Goal: Task Accomplishment & Management: Manage account settings

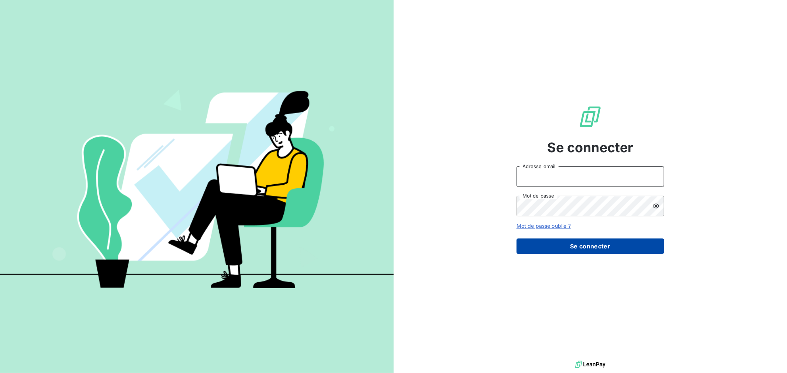
type input "[PERSON_NAME][EMAIL_ADDRESS][DOMAIN_NAME]"
click at [595, 251] on button "Se connecter" at bounding box center [590, 246] width 148 height 15
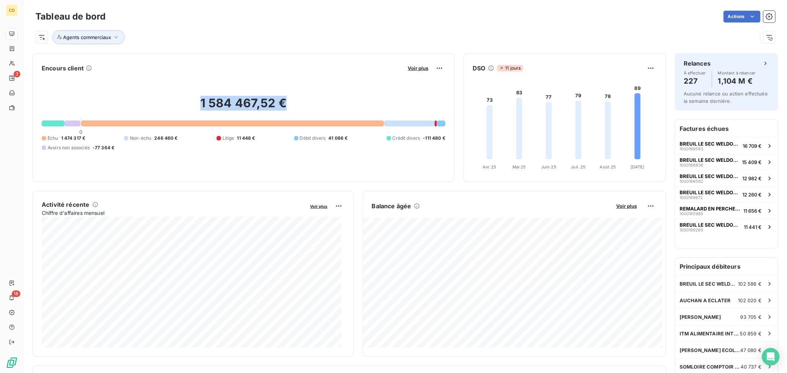
drag, startPoint x: 191, startPoint y: 102, endPoint x: 327, endPoint y: 102, distance: 136.4
click at [327, 102] on h2 "1 584 467,52 €" at bounding box center [243, 107] width 403 height 22
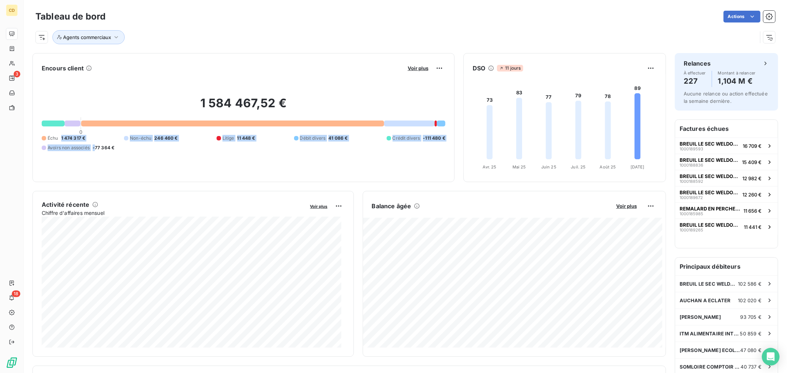
drag, startPoint x: 69, startPoint y: 139, endPoint x: 95, endPoint y: 142, distance: 26.3
click at [95, 142] on div "Échu 1 474 317 € Non-échu 246 460 € Litige 11 448 € Débit divers 41 086 € Crédi…" at bounding box center [243, 143] width 403 height 16
click at [91, 139] on div "Échu 1 474 317 € Non-échu 246 460 € Litige 11 448 € Débit divers 41 086 € Crédi…" at bounding box center [243, 143] width 403 height 16
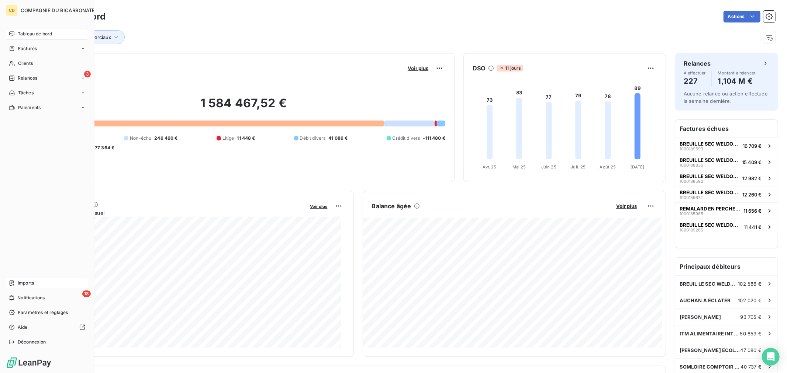
click at [21, 284] on span "Imports" at bounding box center [26, 283] width 16 height 7
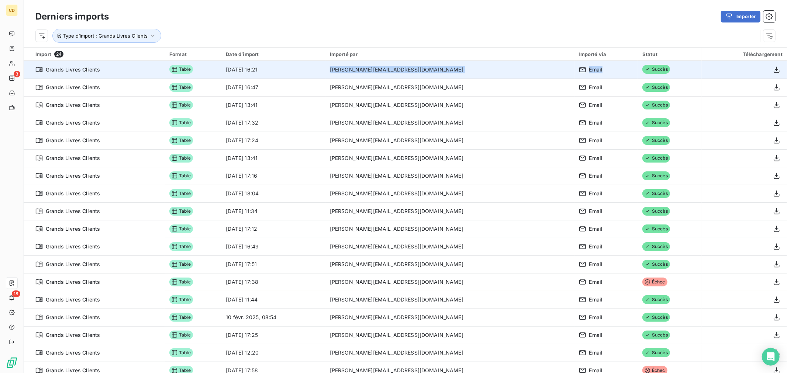
drag, startPoint x: 263, startPoint y: 69, endPoint x: 597, endPoint y: 72, distance: 334.1
click at [597, 72] on tr "Grands Livres Clients Table 11 sept. 2025, 16:21 charline.landre@compagnie-bica…" at bounding box center [405, 70] width 763 height 18
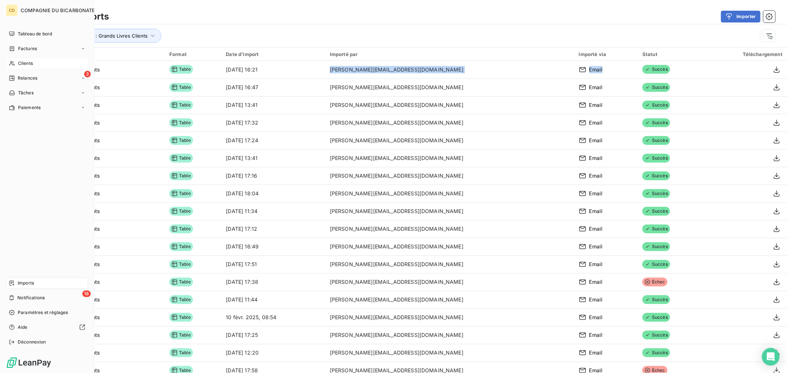
click at [30, 63] on span "Clients" at bounding box center [25, 63] width 15 height 7
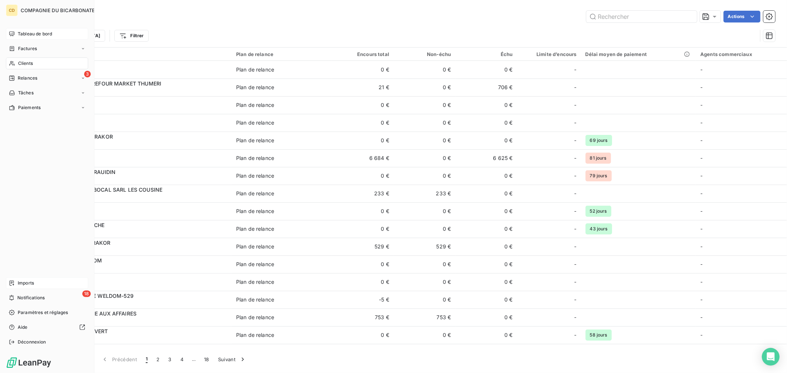
click at [32, 34] on span "Tableau de bord" at bounding box center [35, 34] width 34 height 7
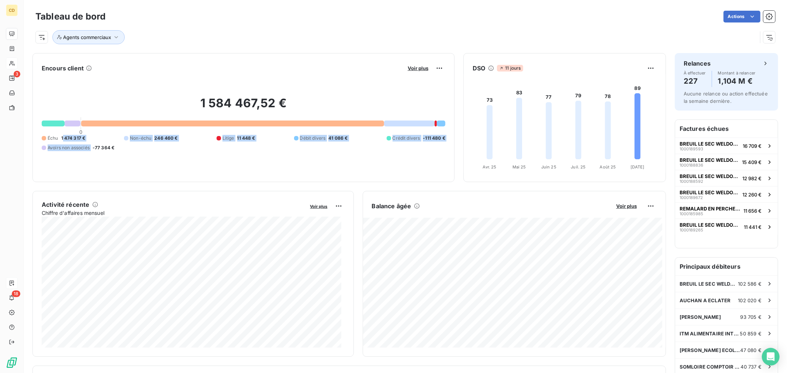
drag, startPoint x: 63, startPoint y: 136, endPoint x: 93, endPoint y: 138, distance: 30.3
click at [93, 138] on div "Échu 1 474 317 € Non-échu 246 460 € Litige 11 448 € Débit divers 41 086 € Crédi…" at bounding box center [243, 143] width 403 height 16
click at [180, 107] on h2 "1 584 467,52 €" at bounding box center [243, 107] width 403 height 22
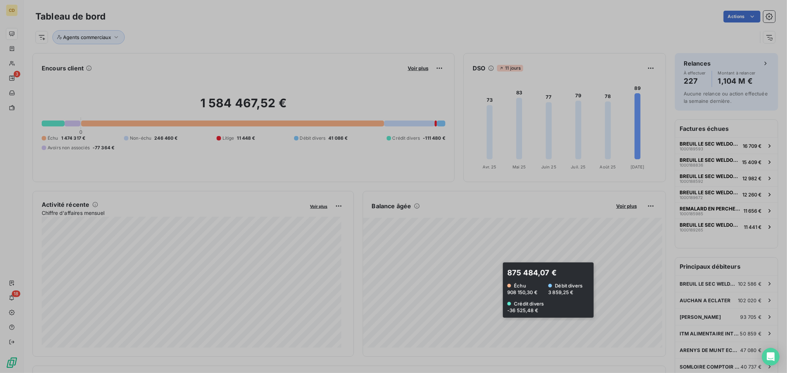
click at [492, 290] on div at bounding box center [393, 186] width 787 height 373
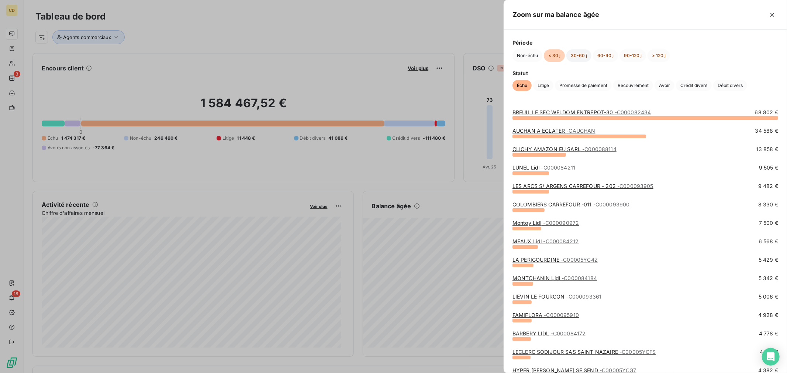
click at [576, 56] on button "30-60 j" at bounding box center [578, 55] width 25 height 13
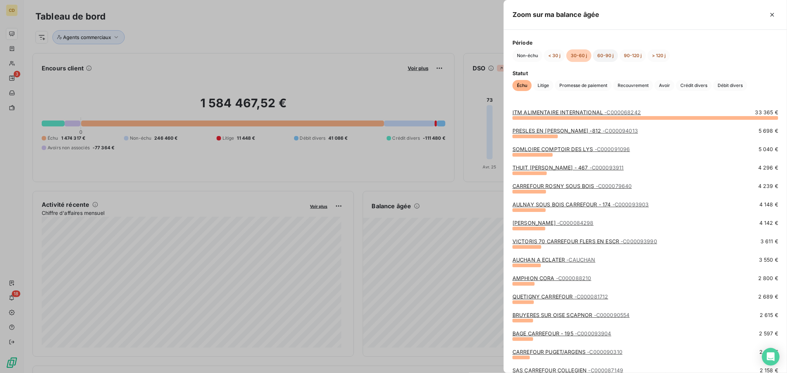
click at [606, 56] on button "60-90 j" at bounding box center [605, 55] width 25 height 13
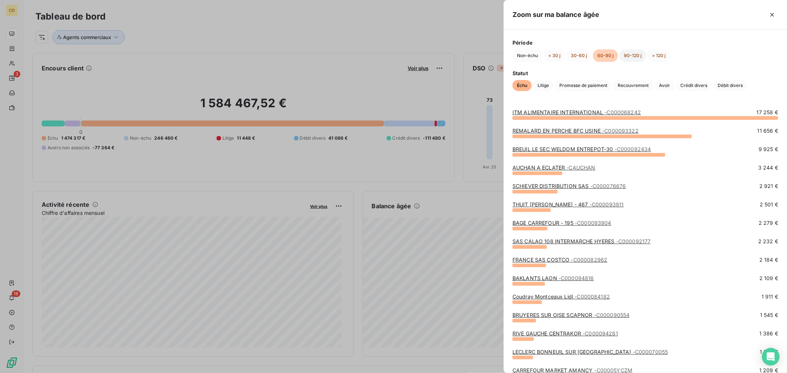
click at [631, 52] on button "90-120 j" at bounding box center [632, 55] width 27 height 13
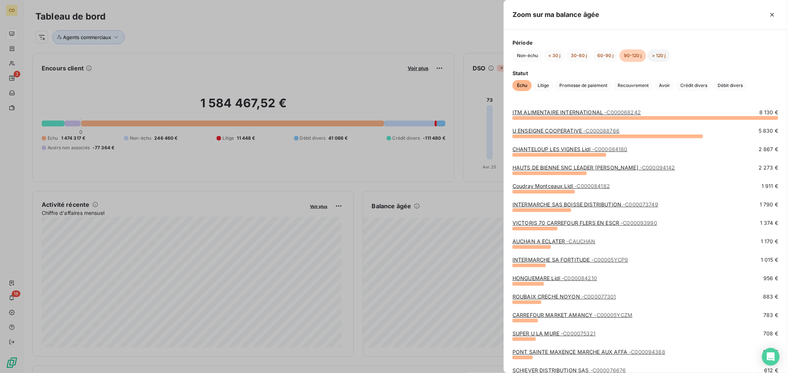
click at [661, 58] on button "> 120 j" at bounding box center [658, 55] width 22 height 13
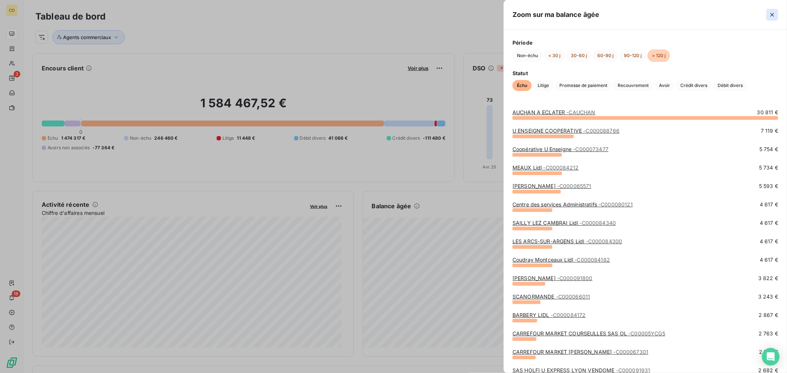
click at [770, 16] on icon "button" at bounding box center [772, 15] width 4 height 4
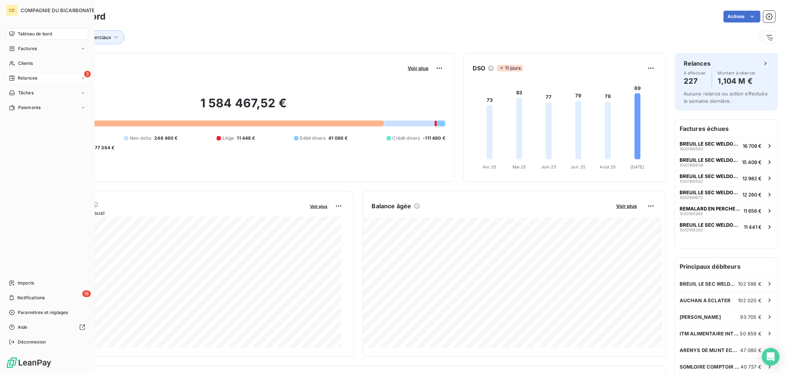
click at [17, 79] on div "Relances" at bounding box center [23, 78] width 28 height 7
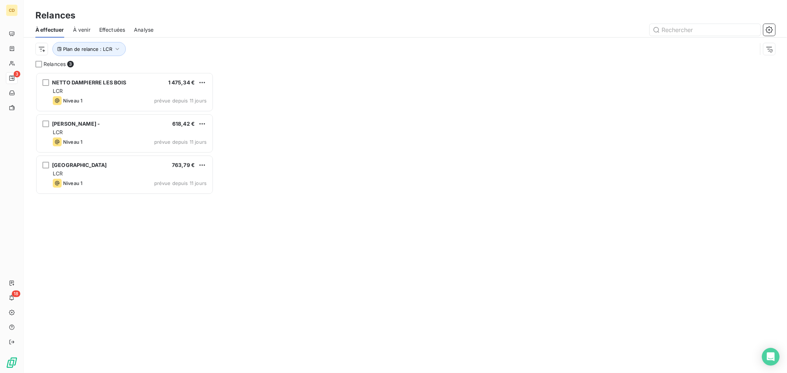
scroll to position [295, 172]
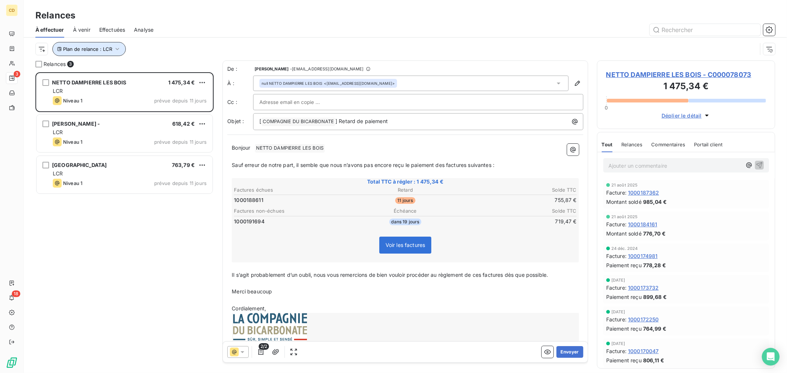
click at [117, 52] on icon "button" at bounding box center [117, 48] width 7 height 7
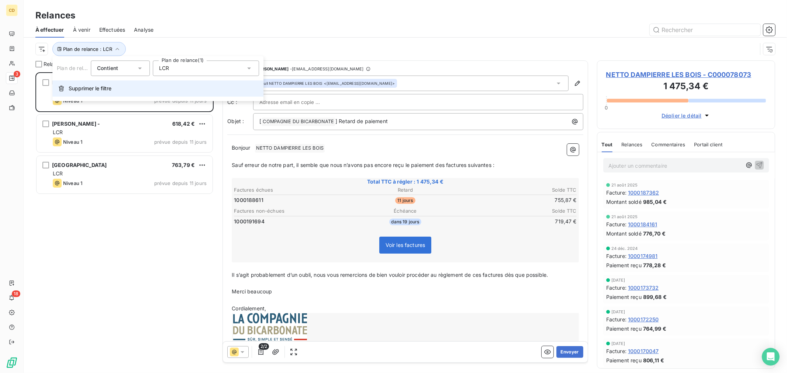
click at [91, 86] on span "Supprimer le filtre" at bounding box center [90, 88] width 43 height 7
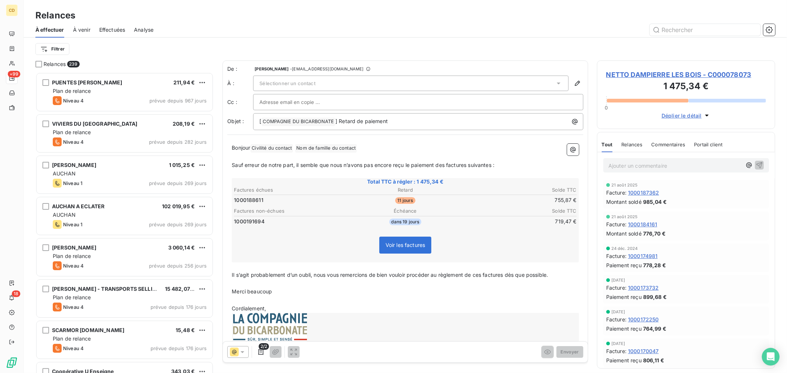
scroll to position [294, 172]
click at [115, 59] on div "Filtrer" at bounding box center [404, 49] width 739 height 23
click at [254, 25] on div at bounding box center [468, 30] width 613 height 12
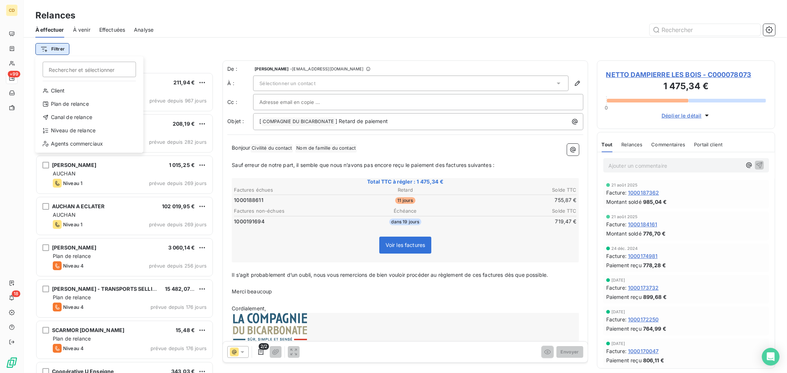
click at [58, 47] on html "CD +99 18 Relances À effectuer À venir Effectuées Analyse Filtrer Rechercher et…" at bounding box center [393, 186] width 787 height 373
click at [65, 105] on div "Plan de relance" at bounding box center [89, 104] width 102 height 12
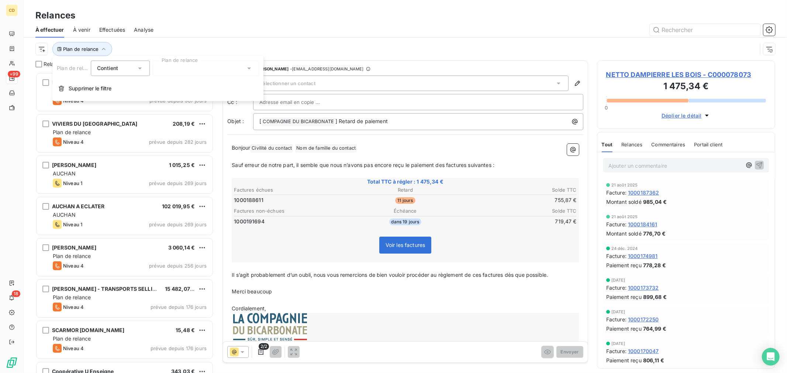
click at [197, 66] on div at bounding box center [206, 67] width 106 height 15
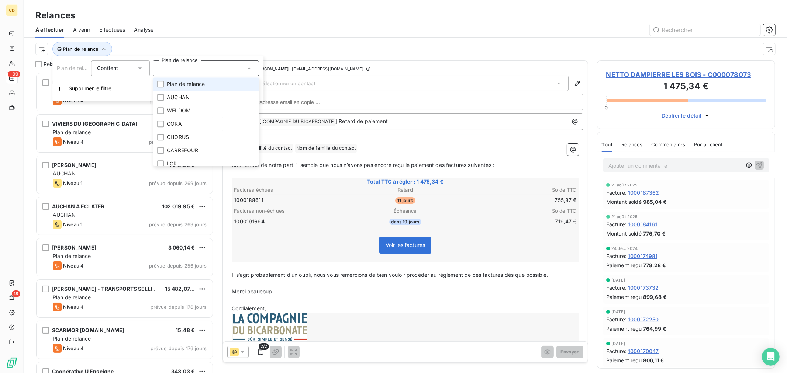
click at [177, 83] on span "Plan de relance" at bounding box center [186, 83] width 38 height 7
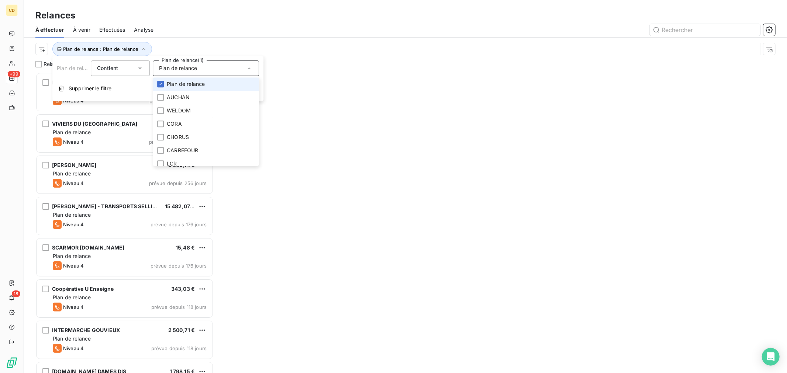
scroll to position [295, 172]
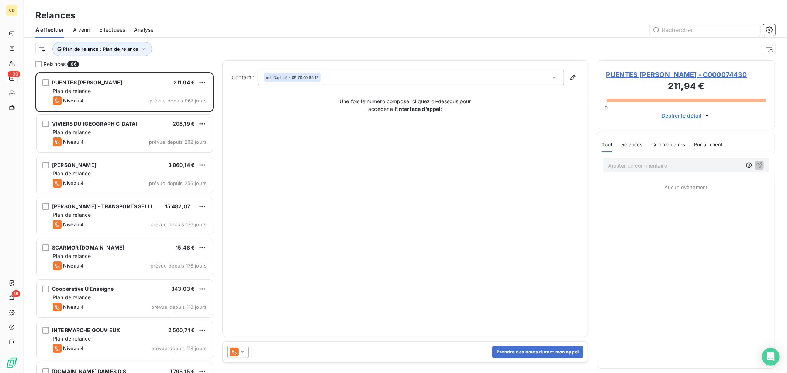
click at [205, 15] on div "Relances" at bounding box center [405, 15] width 763 height 13
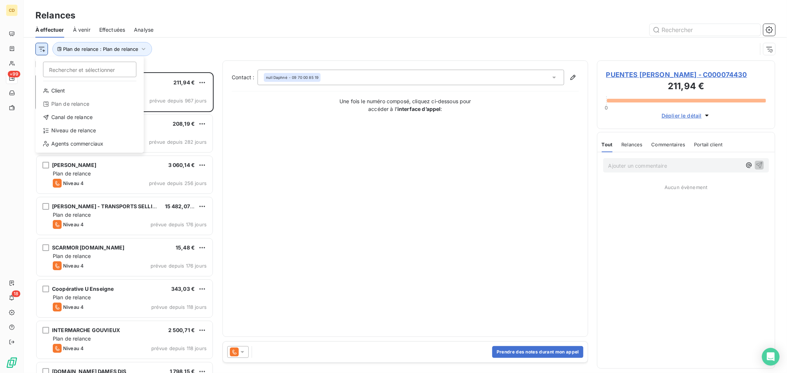
click at [43, 49] on html "CD +99 18 Relances À effectuer À venir Effectuées Analyse Rechercher et sélecti…" at bounding box center [393, 186] width 787 height 373
click at [67, 131] on div "Niveau de relance" at bounding box center [90, 131] width 102 height 12
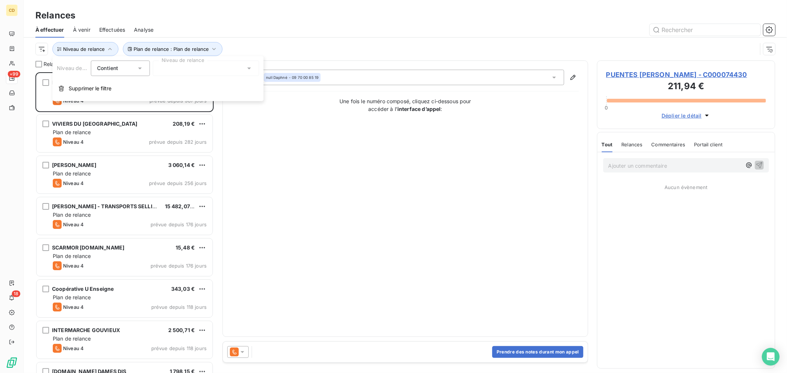
click at [190, 67] on div at bounding box center [206, 67] width 106 height 15
click at [175, 95] on span "Niveau 1" at bounding box center [177, 97] width 21 height 7
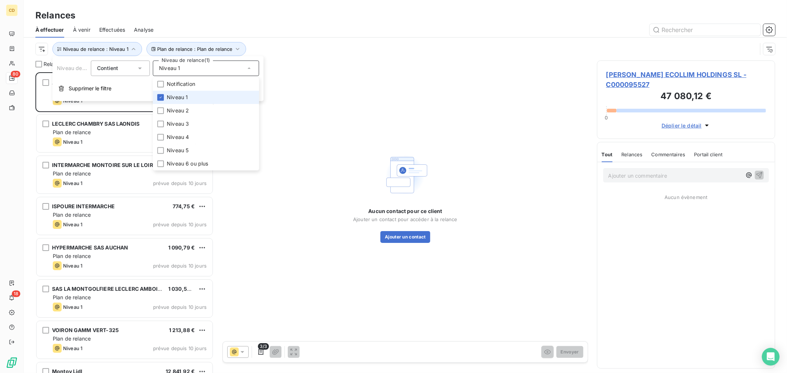
scroll to position [295, 172]
click at [325, 215] on div "Aucun contact pour ce client Ajouter un contact pour accéder à la relance Ajout…" at bounding box center [404, 197] width 365 height 274
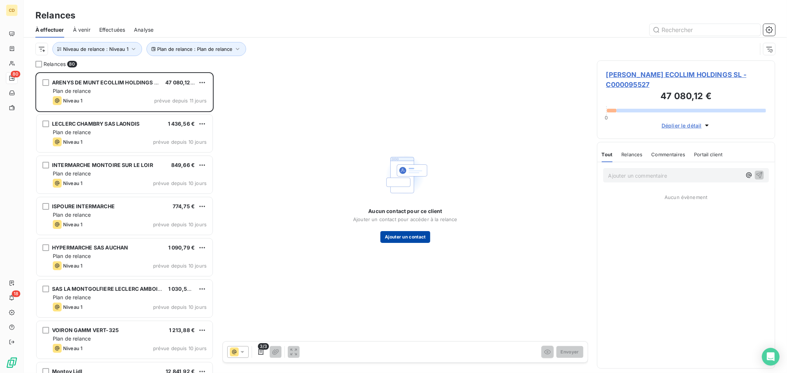
click at [415, 239] on button "Ajouter un contact" at bounding box center [405, 237] width 50 height 12
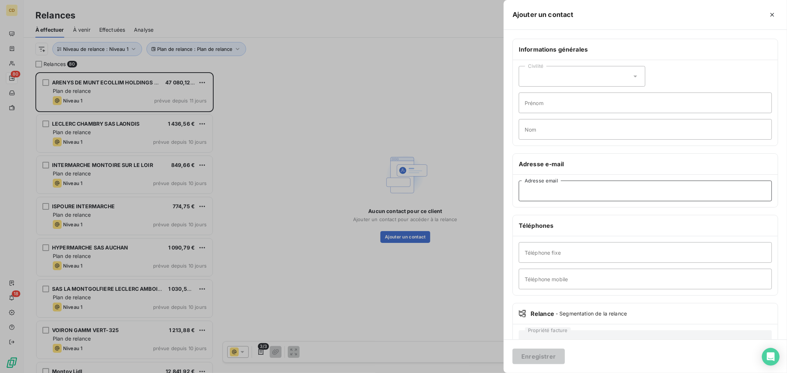
click at [549, 193] on input "Adresse email" at bounding box center [645, 191] width 253 height 21
paste input "administracion@natulim.com"
type input "administracion@natulim.com"
click at [533, 357] on button "Enregistrer" at bounding box center [538, 356] width 52 height 15
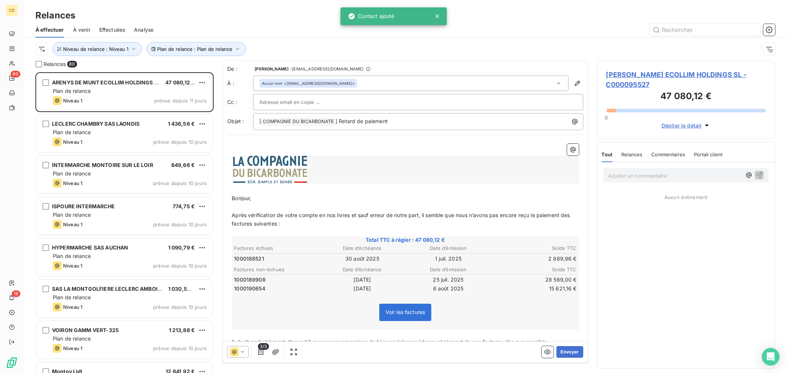
drag, startPoint x: 290, startPoint y: 100, endPoint x: 274, endPoint y: 103, distance: 16.0
click at [290, 100] on input "text" at bounding box center [298, 102] width 79 height 11
click at [652, 74] on span "ARENYS DE MUNT ECOLLIM HOLDINGS SL - C000095527" at bounding box center [686, 80] width 160 height 20
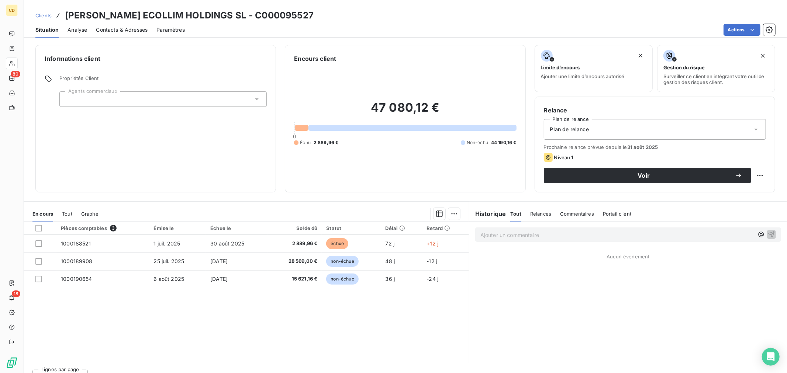
click at [108, 30] on span "Contacts & Adresses" at bounding box center [122, 29] width 52 height 7
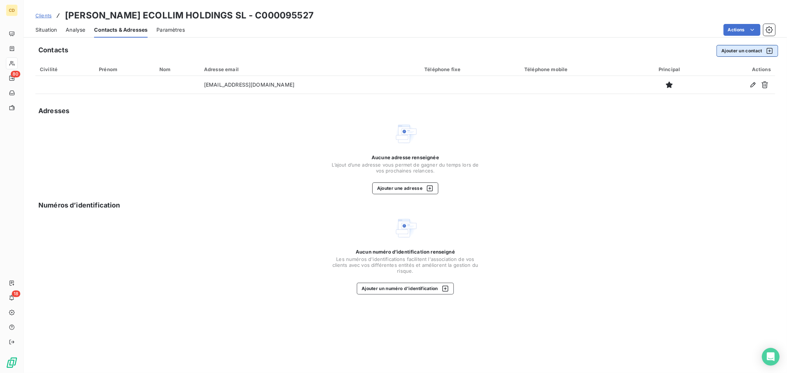
click at [736, 52] on button "Ajouter un contact" at bounding box center [747, 51] width 62 height 12
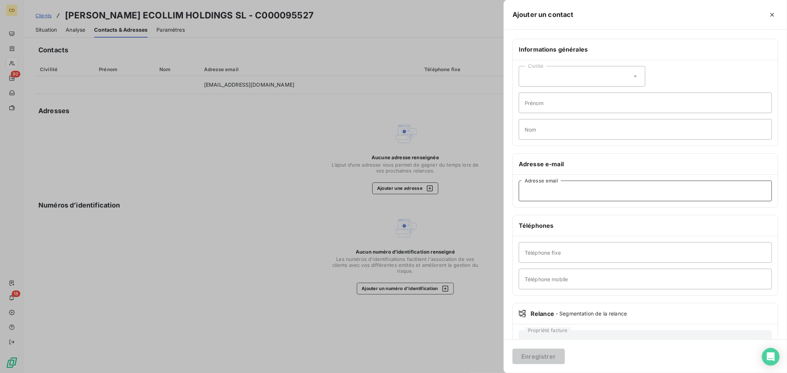
click at [554, 193] on input "Adresse email" at bounding box center [645, 191] width 253 height 21
click at [543, 186] on input "Adresse email" at bounding box center [645, 191] width 253 height 21
paste input "facturas-de-proveedores@natulim.com"
type input "facturas-de-proveedores@natulim.com"
click at [530, 359] on button "Enregistrer" at bounding box center [538, 356] width 52 height 15
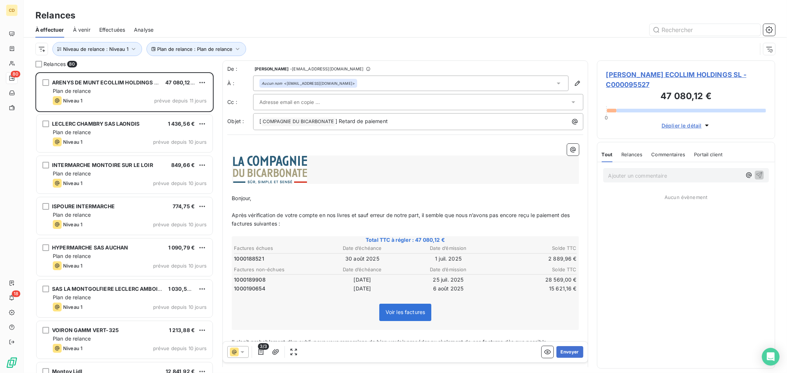
scroll to position [295, 172]
click at [309, 105] on input "text" at bounding box center [298, 102] width 79 height 11
drag, startPoint x: 483, startPoint y: 145, endPoint x: 433, endPoint y: 144, distance: 50.2
click at [482, 145] on p "﻿" at bounding box center [405, 148] width 347 height 8
click at [480, 80] on div "Aucun nom <administracion@natulim.com>" at bounding box center [410, 83] width 315 height 15
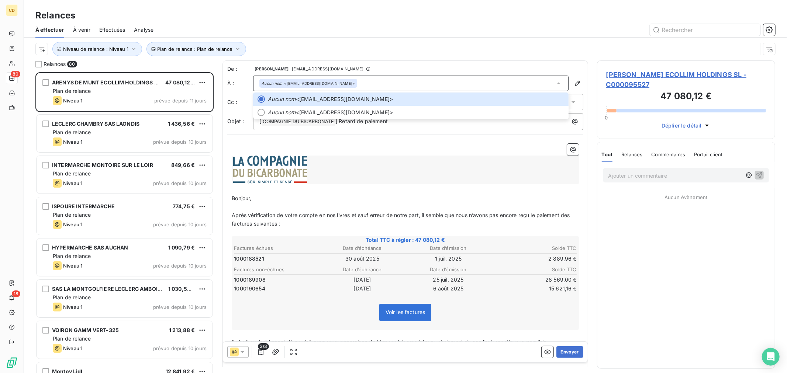
drag, startPoint x: 568, startPoint y: 102, endPoint x: 562, endPoint y: 110, distance: 10.0
click at [566, 109] on div at bounding box center [418, 102] width 330 height 16
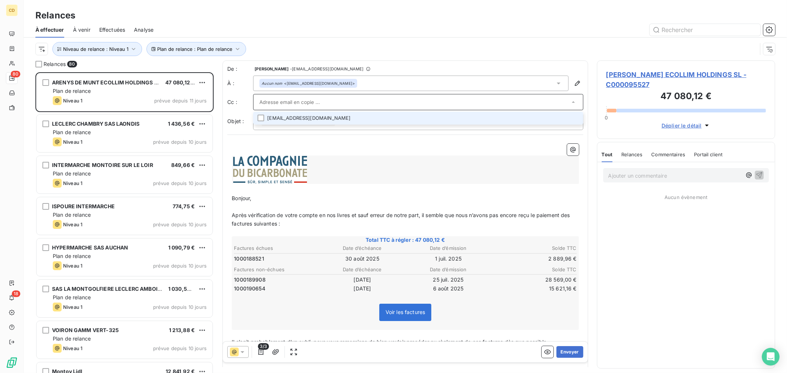
click at [569, 102] on icon at bounding box center [572, 101] width 7 height 7
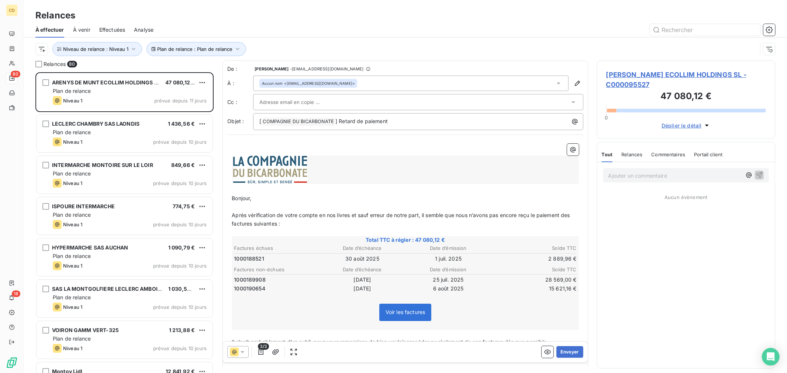
click at [569, 102] on icon at bounding box center [572, 101] width 7 height 7
click at [410, 166] on div at bounding box center [405, 170] width 347 height 28
click at [569, 104] on icon at bounding box center [572, 101] width 7 height 7
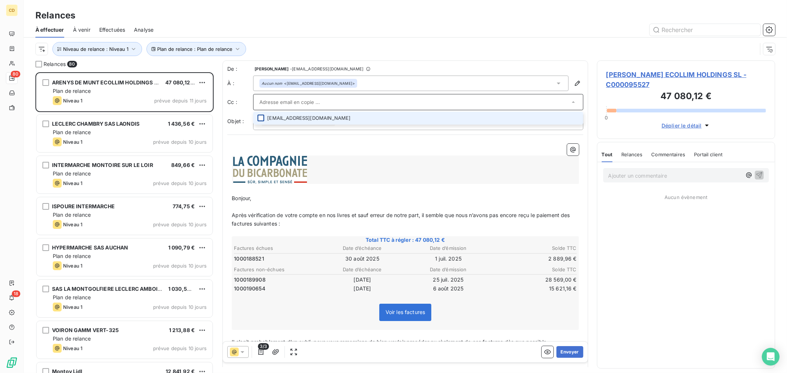
click at [260, 119] on div at bounding box center [260, 118] width 7 height 7
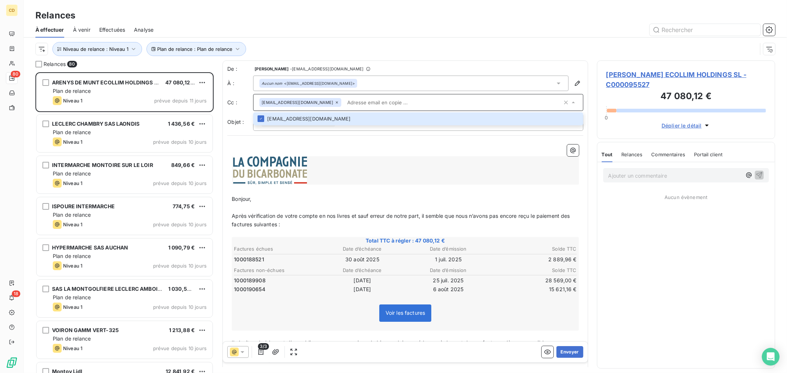
click at [364, 167] on div at bounding box center [405, 170] width 347 height 28
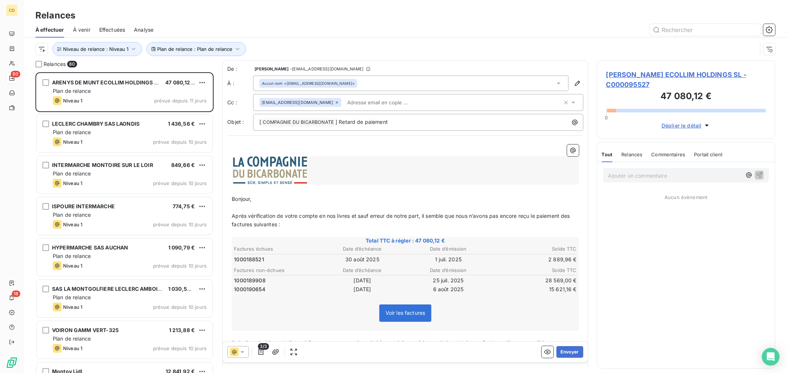
drag, startPoint x: 449, startPoint y: 202, endPoint x: 316, endPoint y: 163, distance: 138.4
click at [447, 200] on p "Bonjour," at bounding box center [405, 199] width 347 height 8
click at [367, 144] on div "﻿ ﻿ ﻿ Bonjour, ﻿ Après vérification de votre compte en nos livres et sauf erreu…" at bounding box center [405, 271] width 356 height 263
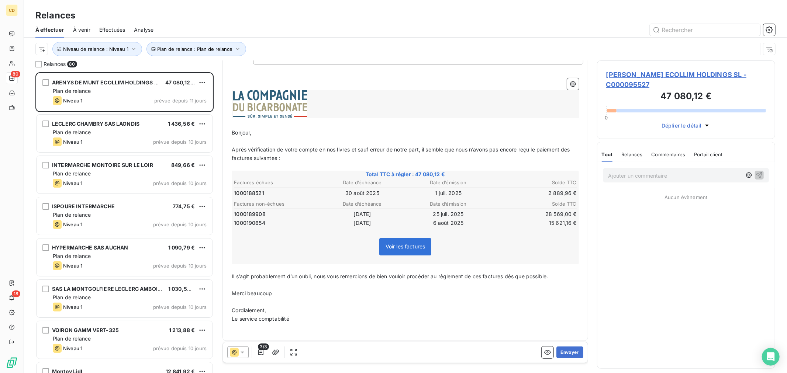
scroll to position [68, 0]
click at [410, 243] on span "Voir les factures" at bounding box center [405, 245] width 40 height 6
click at [633, 77] on span "ARENYS DE MUNT ECOLLIM HOLDINGS SL - C000095527" at bounding box center [686, 80] width 160 height 20
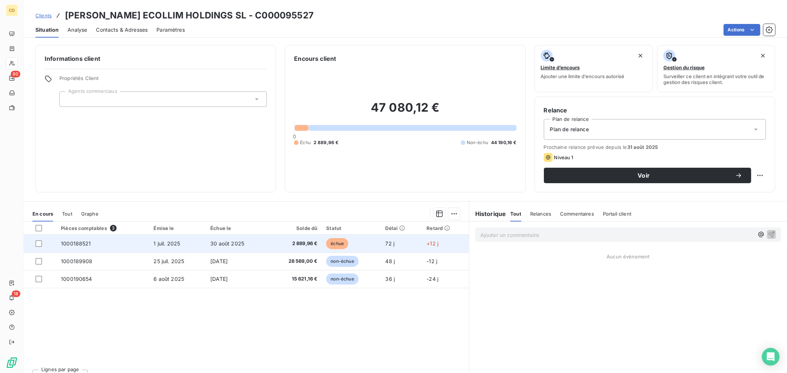
click at [298, 246] on span "2 889,96 €" at bounding box center [295, 243] width 46 height 7
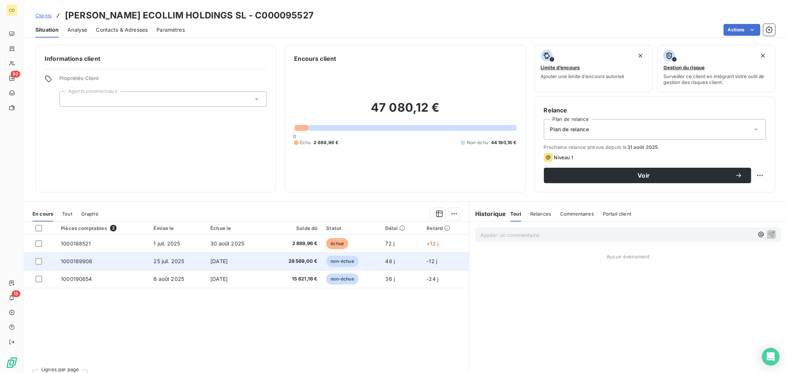
click at [291, 259] on span "28 569,00 €" at bounding box center [295, 261] width 46 height 7
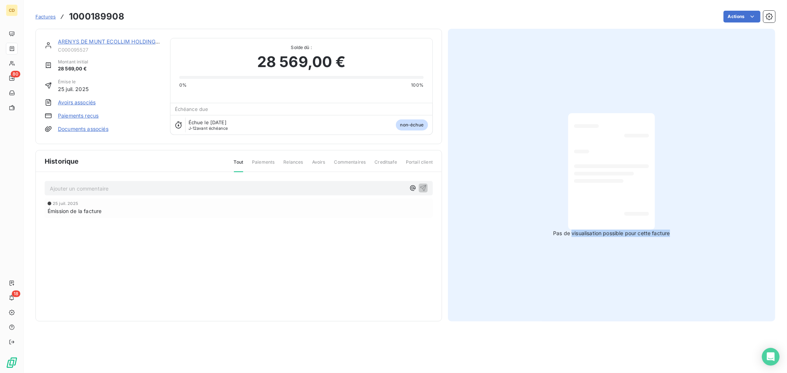
drag, startPoint x: 570, startPoint y: 233, endPoint x: 725, endPoint y: 242, distance: 155.5
click at [725, 242] on div "Pas de visualisation possible pour cette facture" at bounding box center [611, 175] width 327 height 293
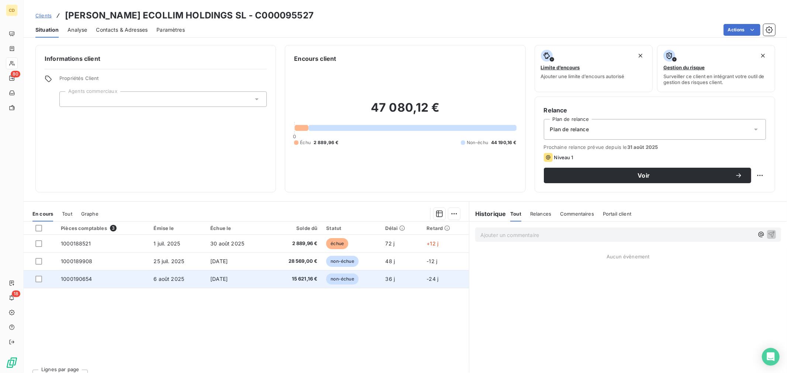
click at [296, 281] on span "15 621,16 €" at bounding box center [295, 278] width 46 height 7
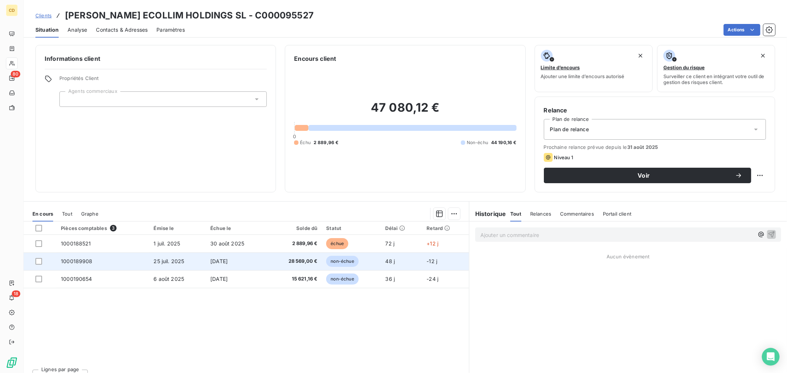
click at [288, 260] on span "28 569,00 €" at bounding box center [295, 261] width 46 height 7
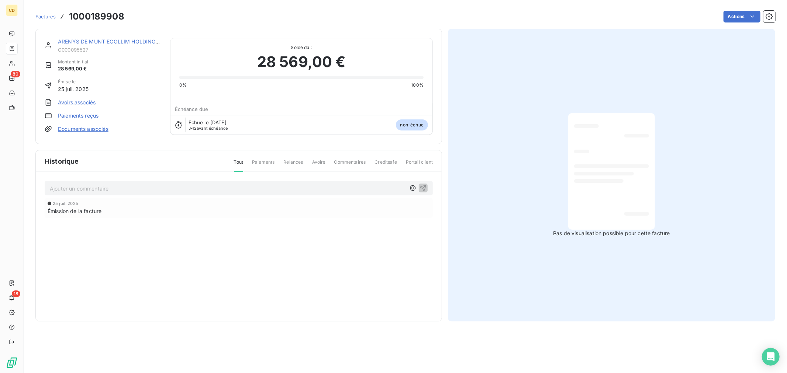
drag, startPoint x: 606, startPoint y: 194, endPoint x: 492, endPoint y: 147, distance: 123.1
click at [492, 147] on div "Pas de visualisation possible pour cette facture" at bounding box center [611, 175] width 327 height 293
click at [84, 131] on link "Documents associés" at bounding box center [83, 128] width 51 height 7
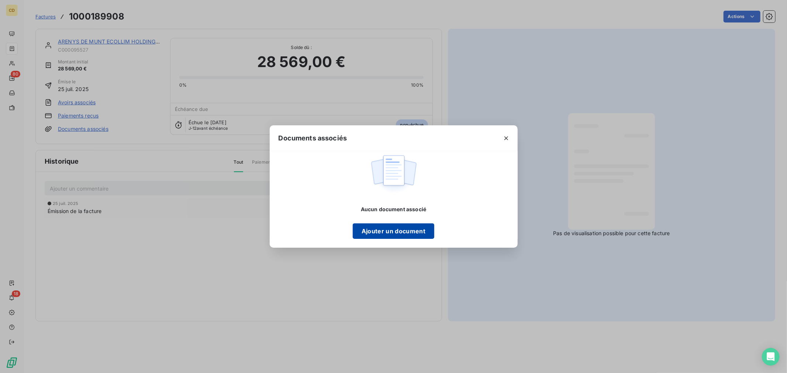
click at [388, 235] on button "Ajouter un document" at bounding box center [393, 230] width 81 height 15
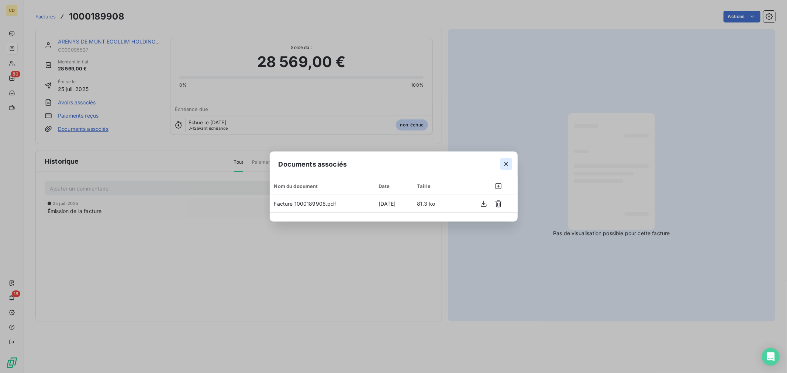
click at [509, 164] on icon "button" at bounding box center [505, 163] width 7 height 7
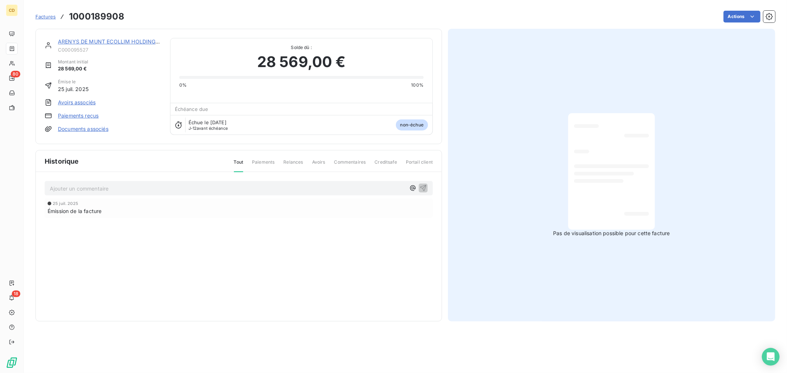
drag, startPoint x: 579, startPoint y: 228, endPoint x: 672, endPoint y: 241, distance: 93.5
click at [579, 227] on div at bounding box center [611, 171] width 87 height 117
click at [680, 241] on div "Pas de visualisation possible pour cette facture" at bounding box center [611, 175] width 327 height 293
click at [606, 138] on div at bounding box center [611, 171] width 75 height 105
click at [79, 129] on link "Documents associés" at bounding box center [83, 128] width 51 height 7
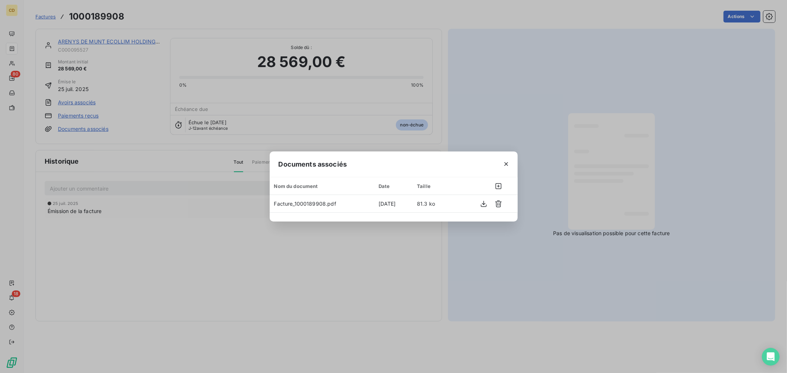
click at [593, 263] on div "Documents associés Nom du document Date Taille Facture_1000189908.pdf 11 sept. …" at bounding box center [393, 186] width 787 height 373
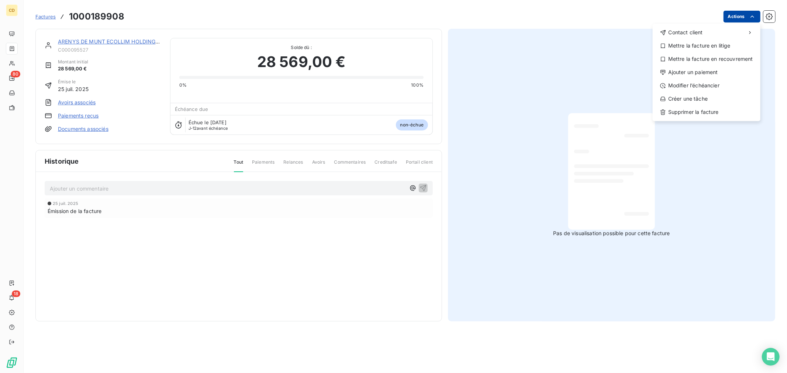
click at [746, 11] on html "CD 80 18 Factures 1000189908 Actions Contact client Mettre la facture en litige…" at bounding box center [393, 186] width 787 height 373
click at [517, 130] on html "CD 80 18 Factures 1000189908 Actions Contact client Mettre la facture en litige…" at bounding box center [393, 186] width 787 height 373
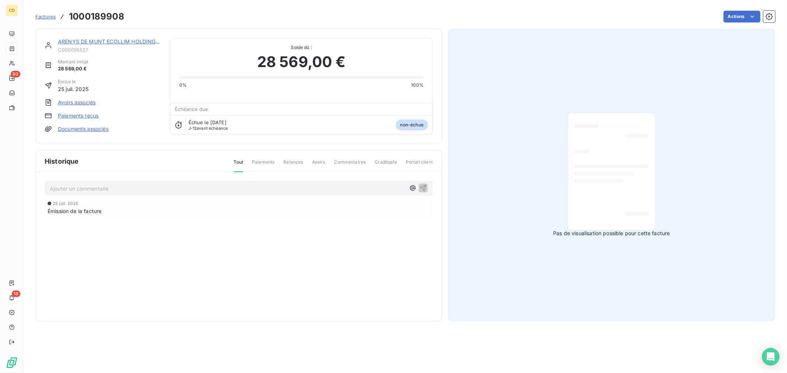
drag, startPoint x: 534, startPoint y: 239, endPoint x: 548, endPoint y: 239, distance: 13.6
click at [538, 239] on div "Pas de visualisation possible pour cette facture" at bounding box center [611, 175] width 327 height 293
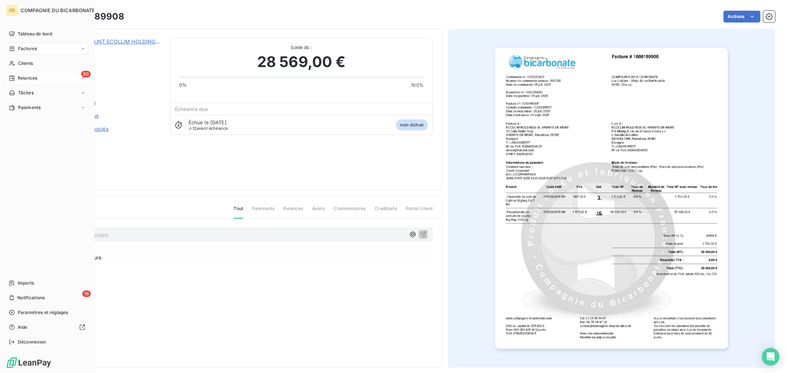
click at [30, 79] on span "Relances" at bounding box center [28, 78] width 20 height 7
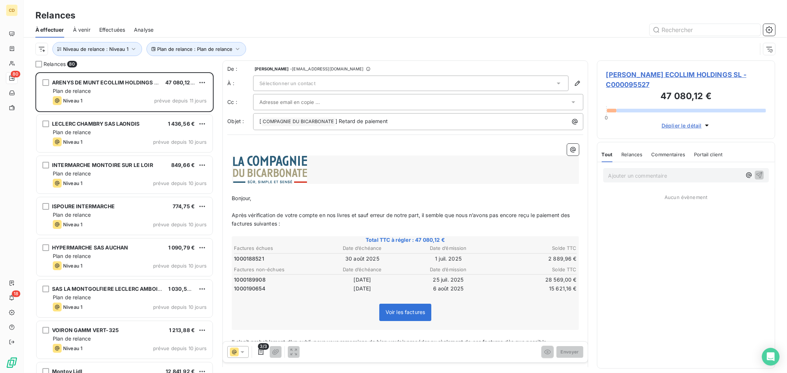
click at [296, 86] on div "Sélectionner un contact" at bounding box center [410, 83] width 315 height 15
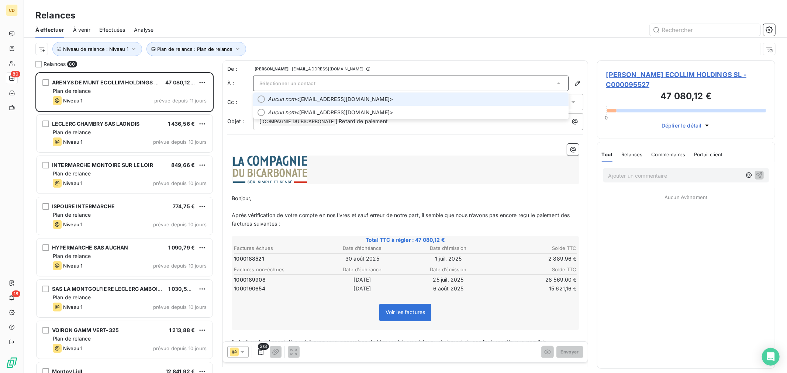
click at [296, 97] on span "Aucun nom <administracion@natulim.com>" at bounding box center [416, 99] width 296 height 7
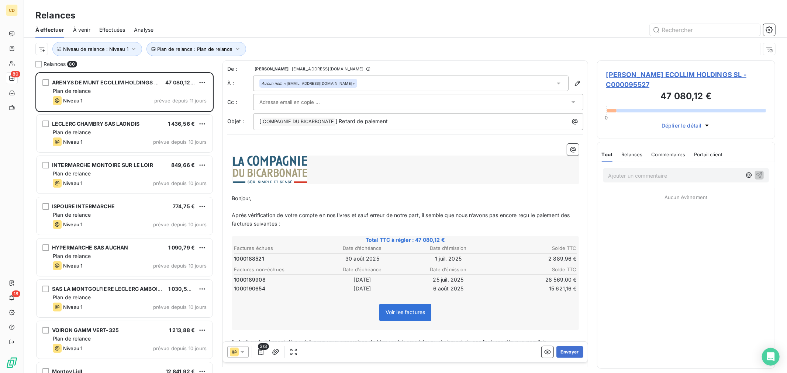
click at [291, 100] on input "text" at bounding box center [298, 102] width 79 height 11
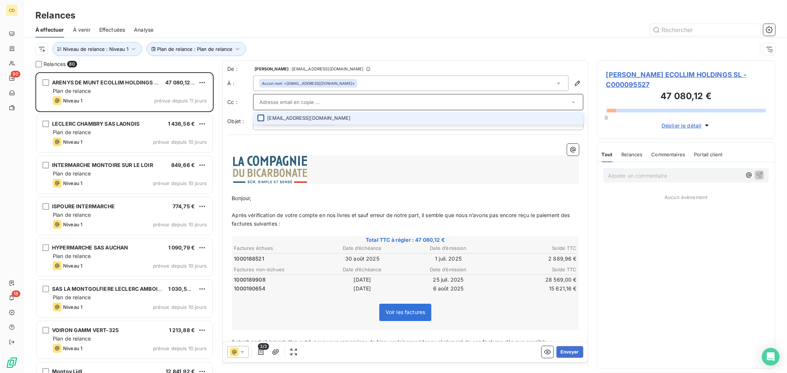
click at [258, 116] on div at bounding box center [260, 118] width 7 height 7
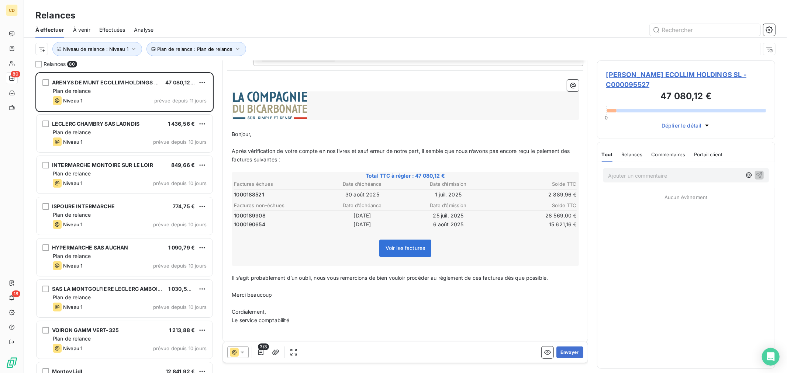
scroll to position [68, 0]
drag, startPoint x: 457, startPoint y: 192, endPoint x: 430, endPoint y: 192, distance: 26.2
click at [430, 192] on td "1 juil. 2025" at bounding box center [448, 192] width 85 height 8
drag, startPoint x: 342, startPoint y: 190, endPoint x: 389, endPoint y: 193, distance: 47.0
click at [389, 193] on td "30 août 2025" at bounding box center [361, 192] width 85 height 8
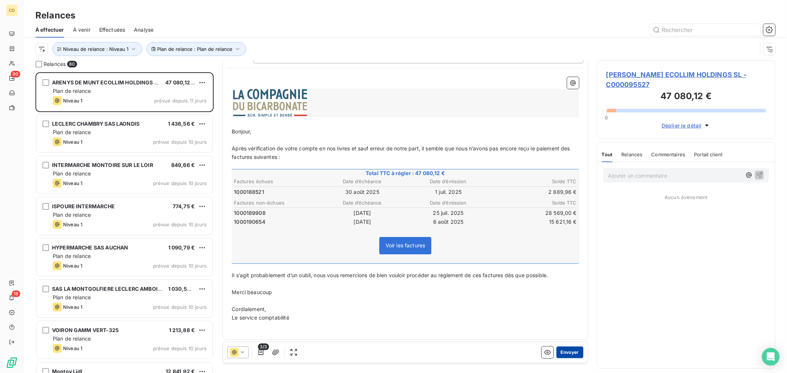
click at [566, 354] on button "Envoyer" at bounding box center [569, 352] width 27 height 12
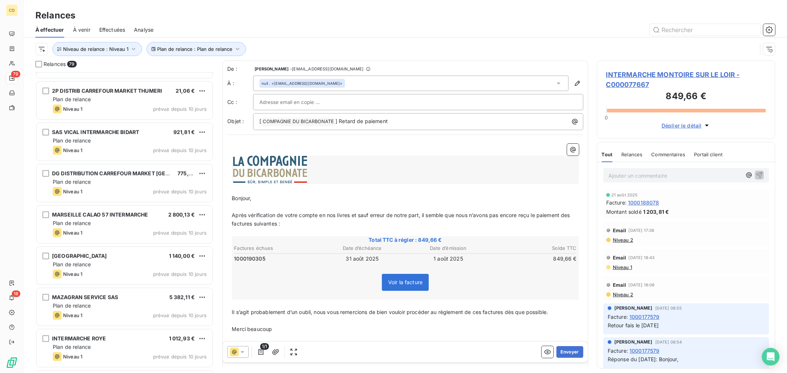
scroll to position [1148, 0]
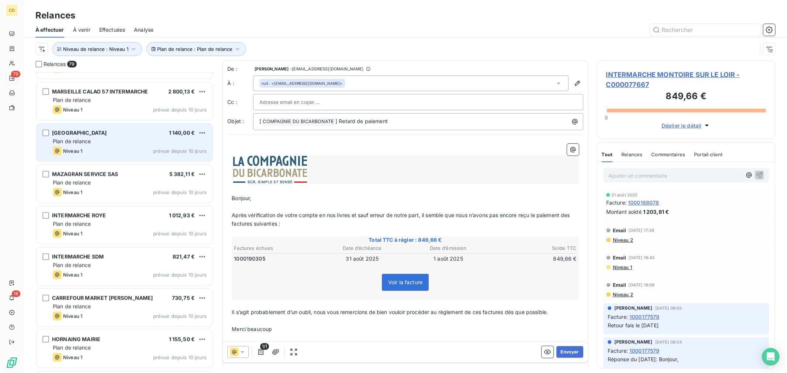
click at [96, 145] on div "Plan de relance" at bounding box center [130, 141] width 154 height 7
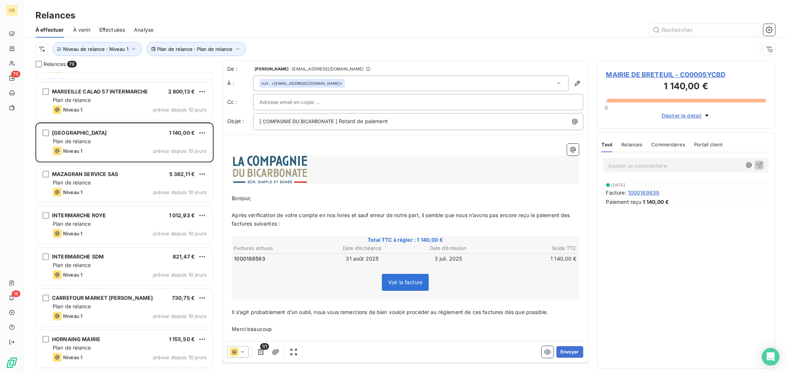
click at [666, 78] on span "MAIRIE DE BRETEUIL - C00005YCBD" at bounding box center [686, 75] width 160 height 10
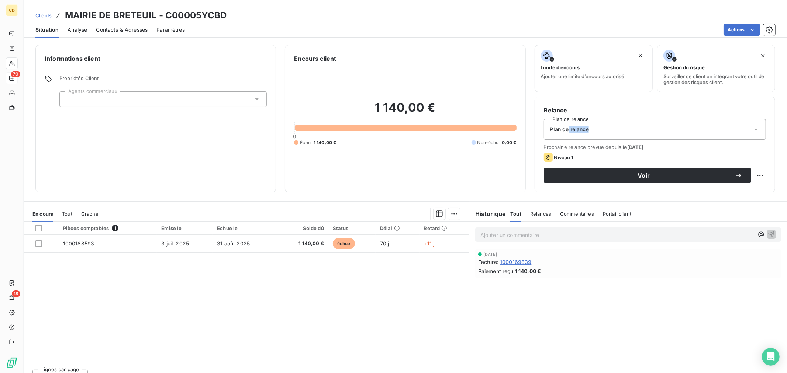
drag, startPoint x: 566, startPoint y: 129, endPoint x: 584, endPoint y: 132, distance: 17.9
click at [584, 132] on span "Plan de relance" at bounding box center [569, 129] width 39 height 7
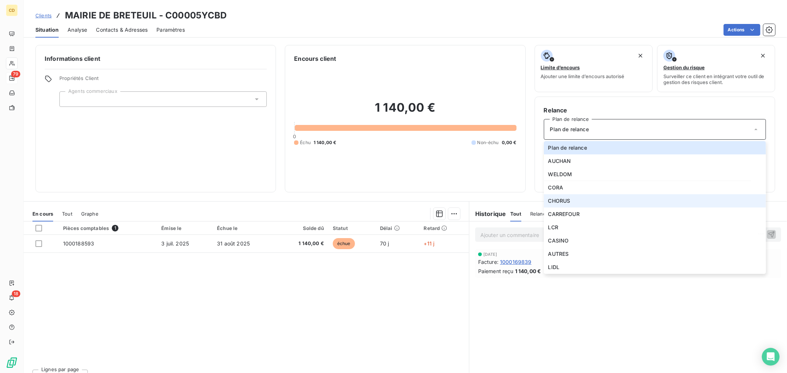
click at [574, 201] on li "CHORUS" at bounding box center [655, 200] width 222 height 13
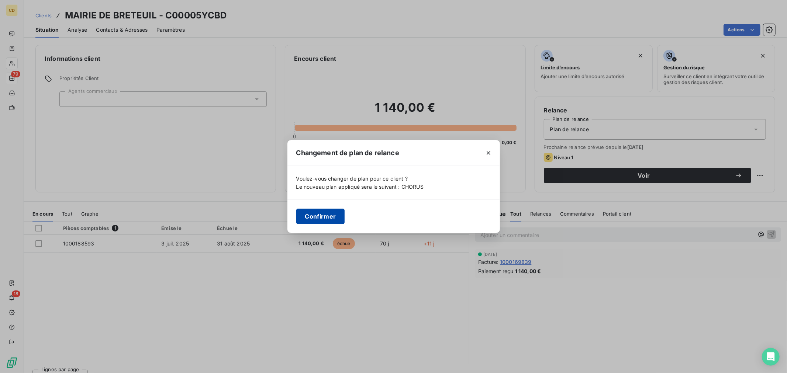
click at [319, 221] on button "Confirmer" at bounding box center [320, 216] width 49 height 15
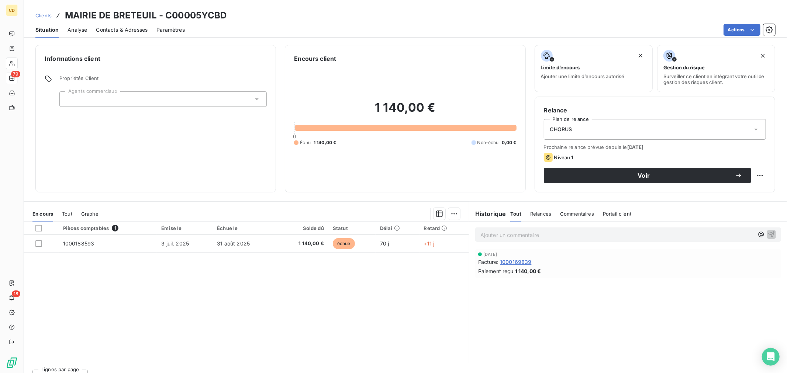
click at [165, 41] on div "Informations client Propriétés Client Agents commerciaux Encours client 1 140,0…" at bounding box center [405, 207] width 763 height 333
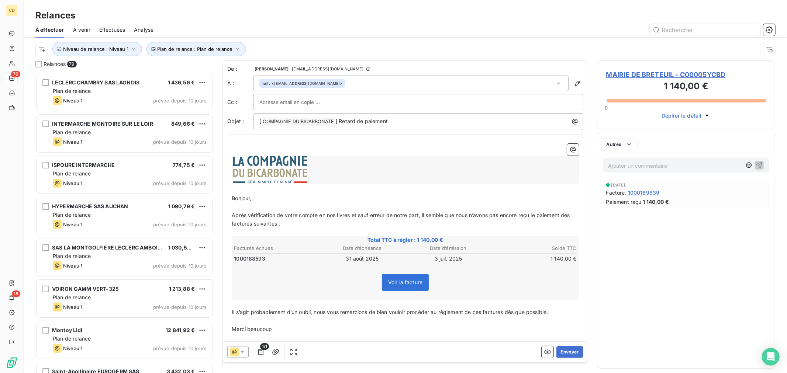
scroll to position [295, 172]
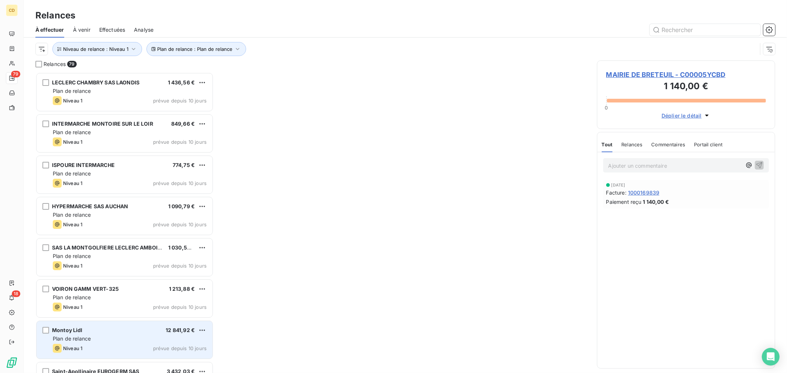
click at [115, 338] on div "Plan de relance" at bounding box center [130, 338] width 154 height 7
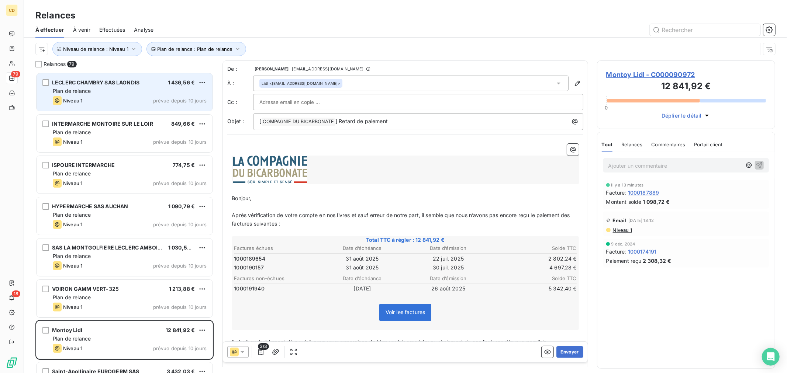
click at [116, 80] on span "LECLERC CHAMBRY SAS LAONDIS" at bounding box center [95, 82] width 87 height 6
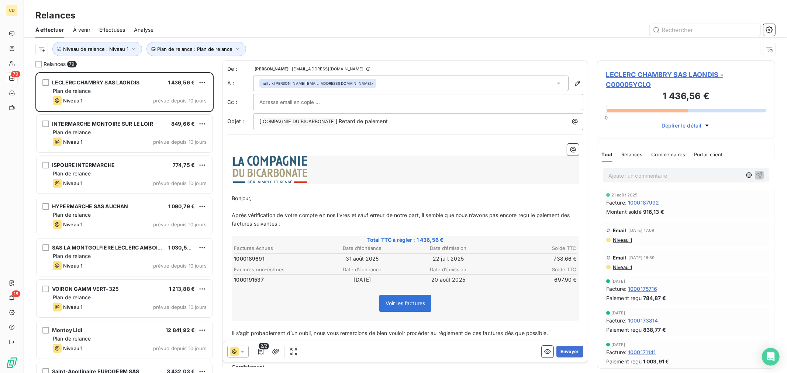
click at [292, 104] on input "text" at bounding box center [298, 102] width 79 height 11
click at [275, 105] on input "text" at bounding box center [418, 102] width 318 height 11
click at [238, 147] on p "﻿" at bounding box center [405, 148] width 347 height 8
click at [561, 353] on button "Envoyer" at bounding box center [569, 352] width 27 height 12
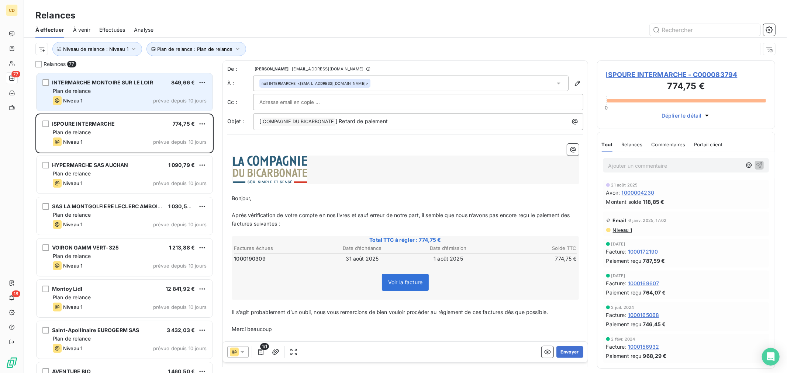
click at [166, 94] on div "Plan de relance" at bounding box center [130, 90] width 154 height 7
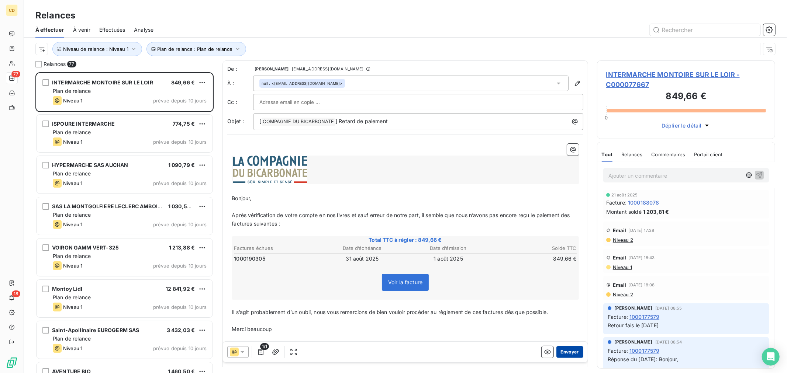
click at [567, 353] on button "Envoyer" at bounding box center [569, 352] width 27 height 12
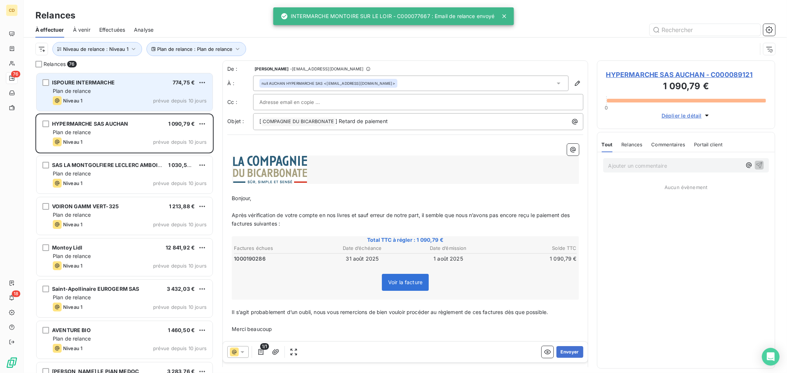
click at [79, 86] on div "ISPOURE INTERMARCHE" at bounding box center [83, 82] width 63 height 7
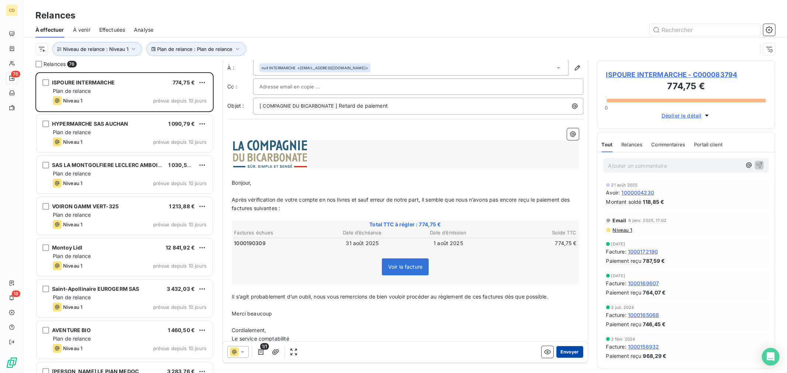
scroll to position [39, 0]
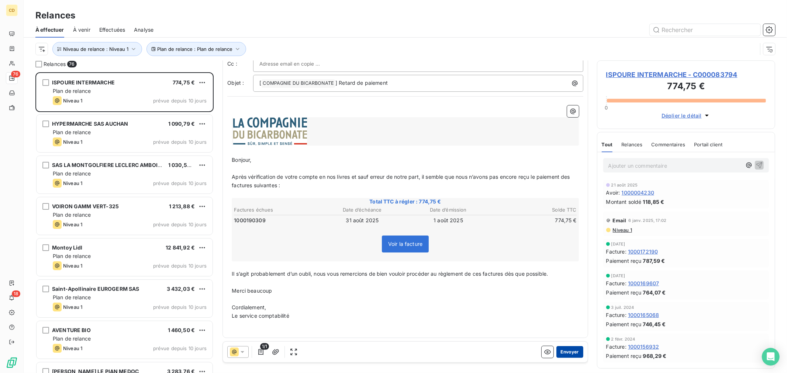
click at [561, 351] on button "Envoyer" at bounding box center [569, 352] width 27 height 12
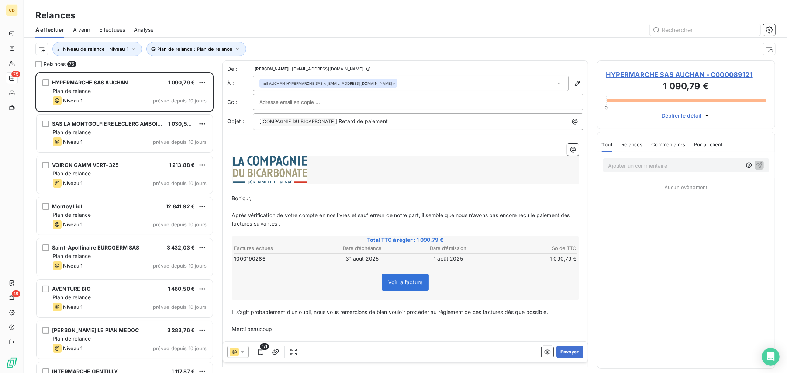
click at [679, 74] on span "HYPERMARCHE SAS AUCHAN - C000089121" at bounding box center [686, 75] width 160 height 10
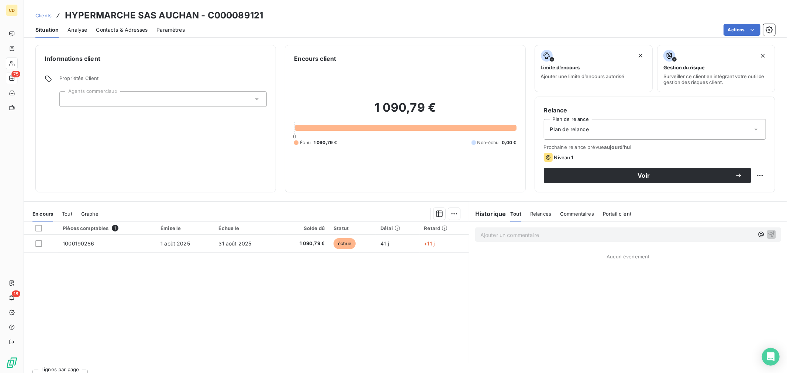
click at [634, 127] on div "Plan de relance" at bounding box center [655, 129] width 222 height 21
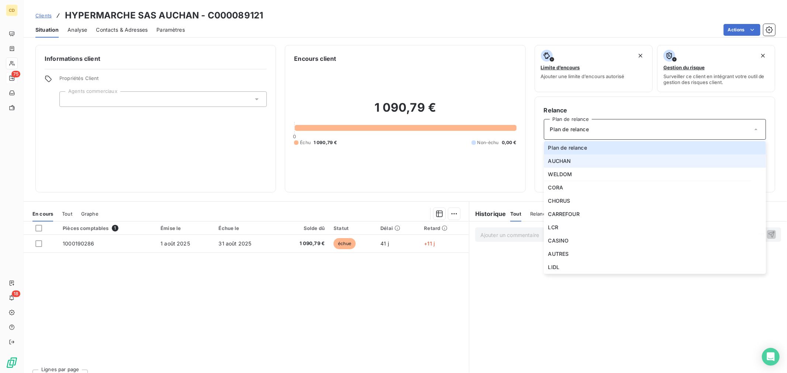
click at [561, 160] on span "AUCHAN" at bounding box center [559, 160] width 23 height 7
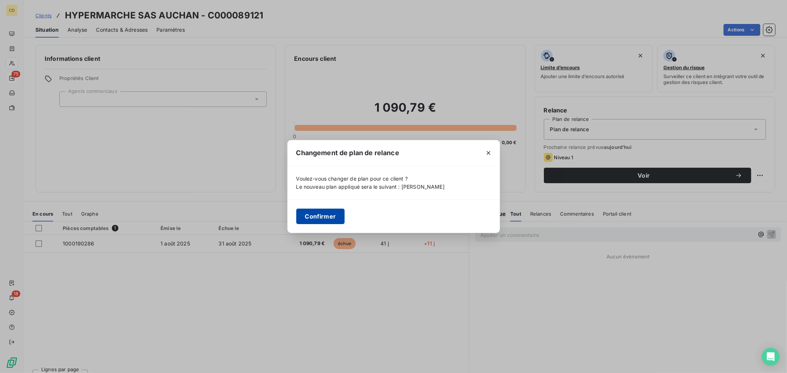
click at [304, 218] on button "Confirmer" at bounding box center [320, 216] width 49 height 15
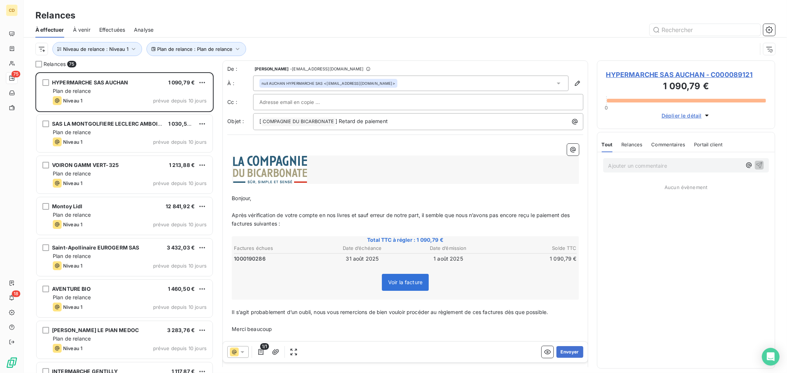
scroll to position [295, 172]
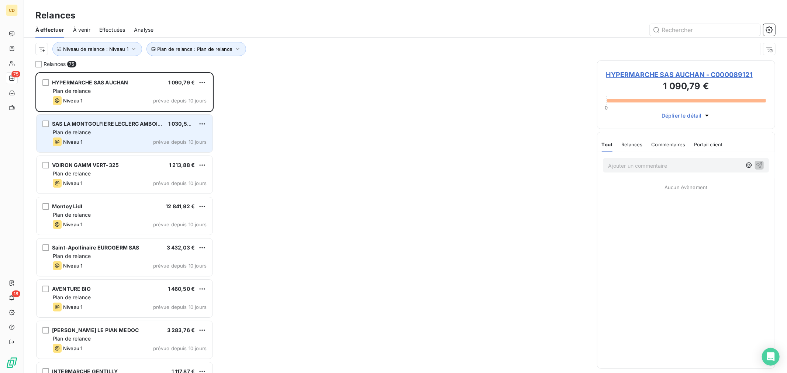
click at [87, 126] on span "SAS LA MONTGOLFIERE LECLERC AMBOISE" at bounding box center [108, 124] width 112 height 6
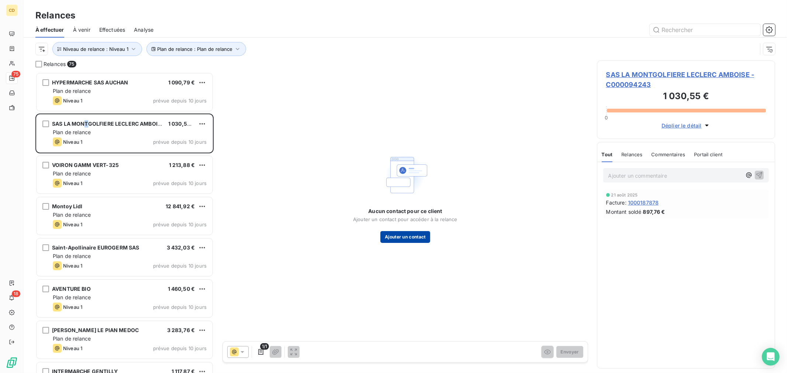
click at [424, 237] on button "Ajouter un contact" at bounding box center [405, 237] width 50 height 12
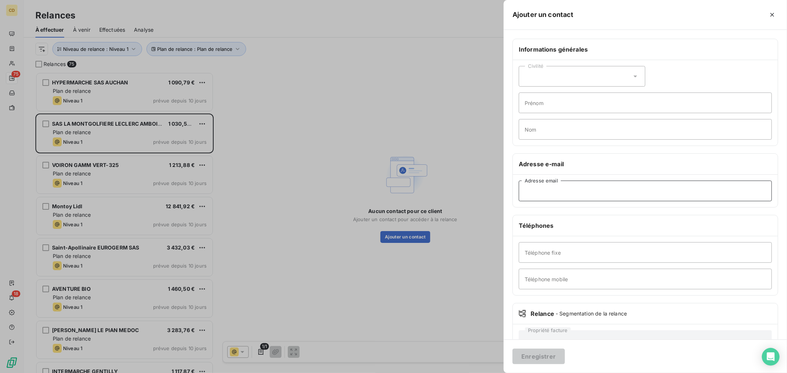
click at [548, 194] on input "Adresse email" at bounding box center [645, 191] width 253 height 21
click at [773, 19] on button "button" at bounding box center [772, 15] width 12 height 12
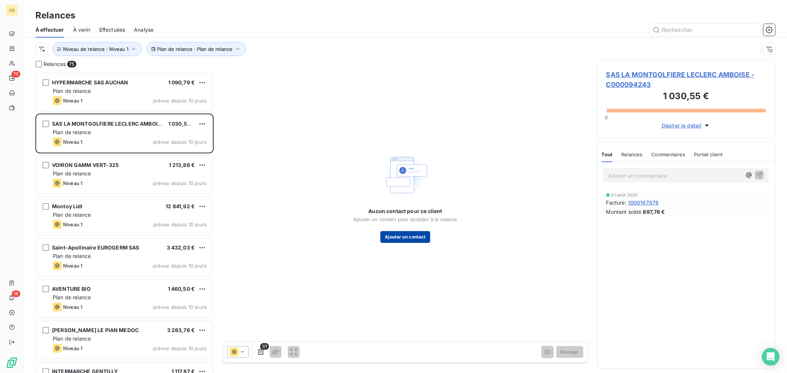
click at [399, 238] on button "Ajouter un contact" at bounding box center [405, 237] width 50 height 12
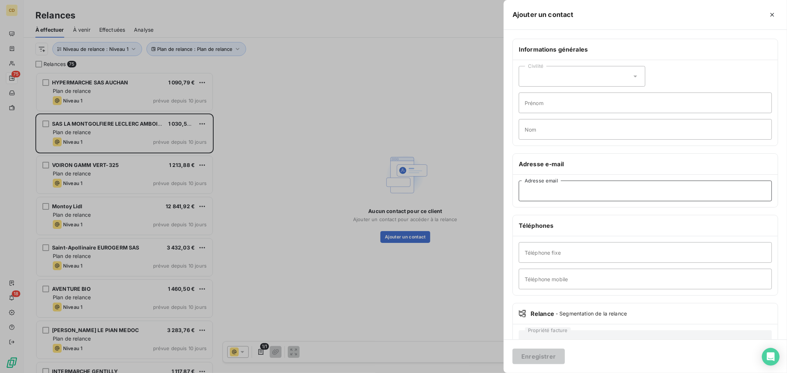
paste input "alexia.milot@amboise.leclerc"
type input "alexia.milot@amboise.leclerc"
click at [530, 360] on button "Enregistrer" at bounding box center [538, 356] width 52 height 15
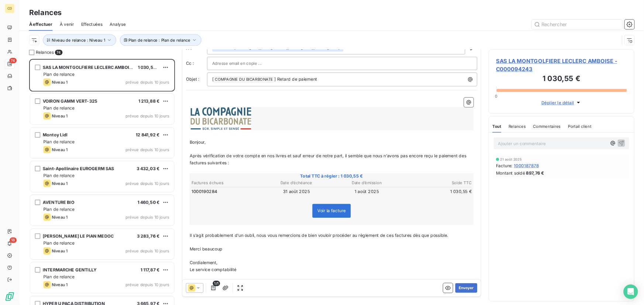
scroll to position [39, 0]
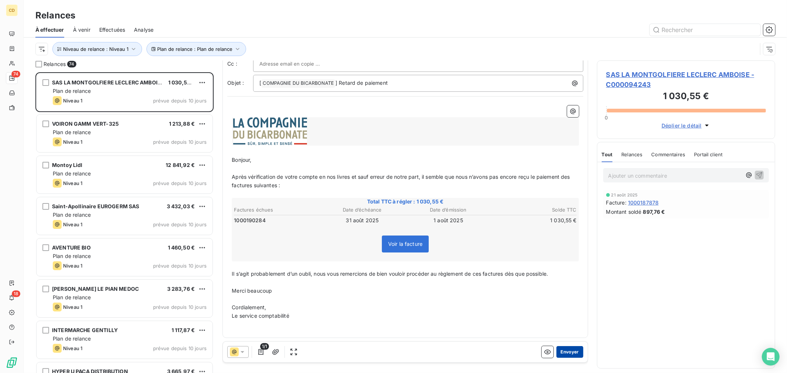
click at [556, 348] on button "Envoyer" at bounding box center [569, 352] width 27 height 12
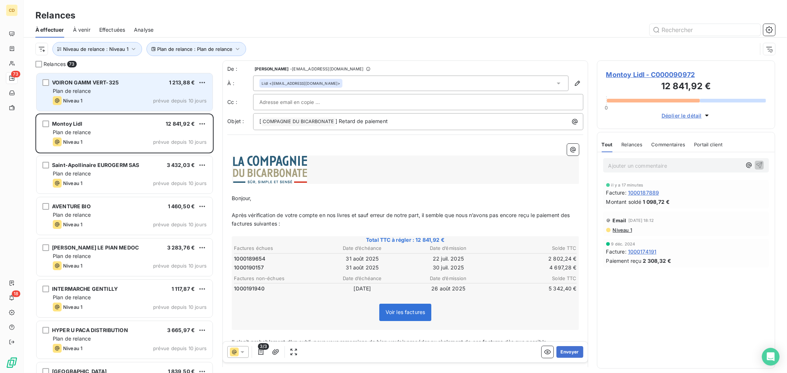
click at [94, 95] on div "VOIRON GAMM VERT-325 1 213,88 € Plan de relance Niveau 1 prévue depuis 10 jours" at bounding box center [125, 92] width 176 height 38
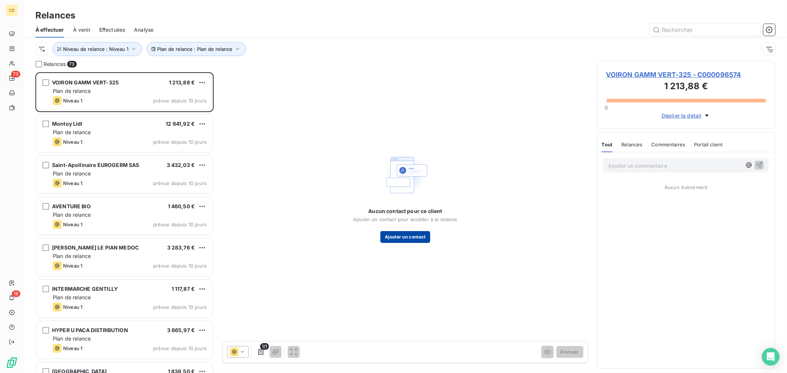
click at [401, 237] on button "Ajouter un contact" at bounding box center [405, 237] width 50 height 12
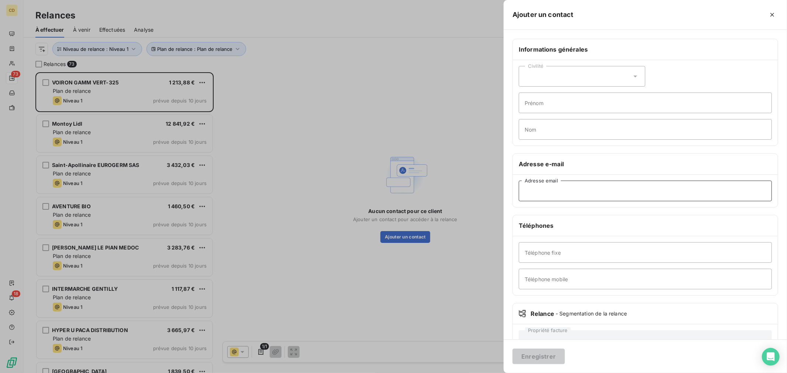
paste input "comptagvfrs@invivo-group.com"
type input "comptagvfrs@invivo-group.com"
click at [521, 353] on button "Enregistrer" at bounding box center [538, 356] width 52 height 15
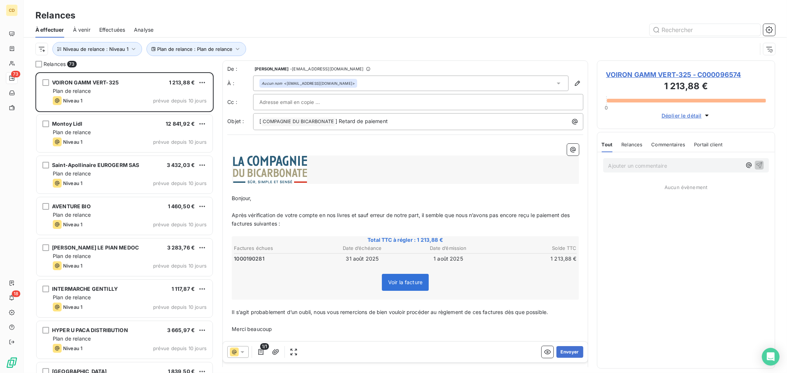
click at [653, 74] on span "VOIRON GAMM VERT-325 - C000096574" at bounding box center [686, 75] width 160 height 10
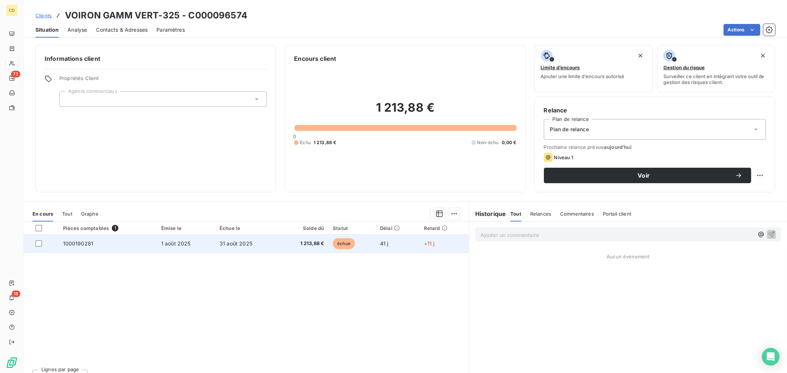
click at [295, 242] on span "1 213,88 €" at bounding box center [303, 243] width 41 height 7
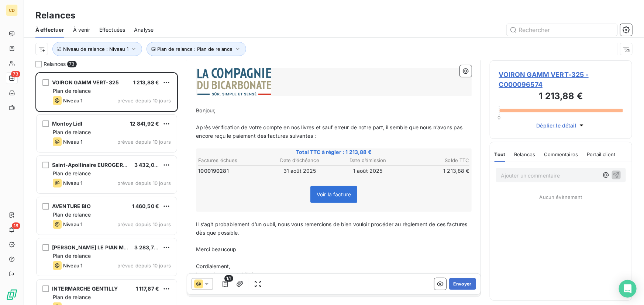
scroll to position [115, 0]
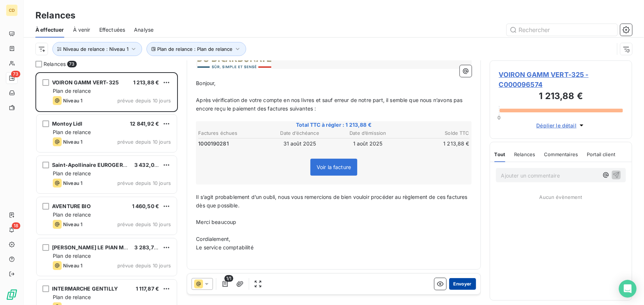
click at [461, 285] on button "Envoyer" at bounding box center [462, 284] width 27 height 12
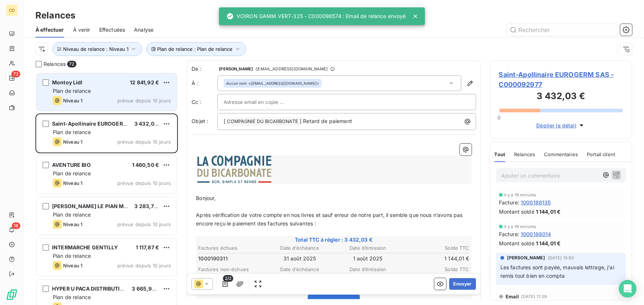
click at [123, 97] on div "Niveau 1 prévue depuis 10 jours" at bounding box center [112, 100] width 118 height 9
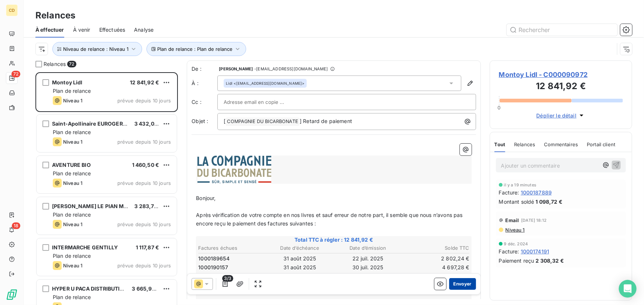
click at [457, 283] on button "Envoyer" at bounding box center [462, 284] width 27 height 12
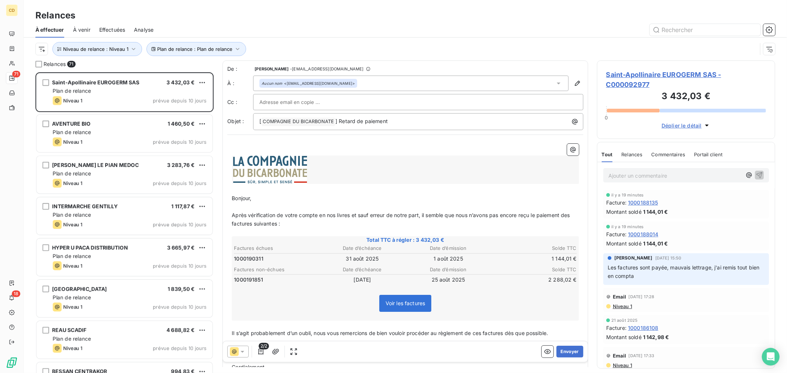
scroll to position [295, 172]
click at [433, 140] on div "﻿ ﻿ ﻿ Bonjour, ﻿ Après vérification de votre compte en nos livres et sauf erreu…" at bounding box center [405, 265] width 356 height 253
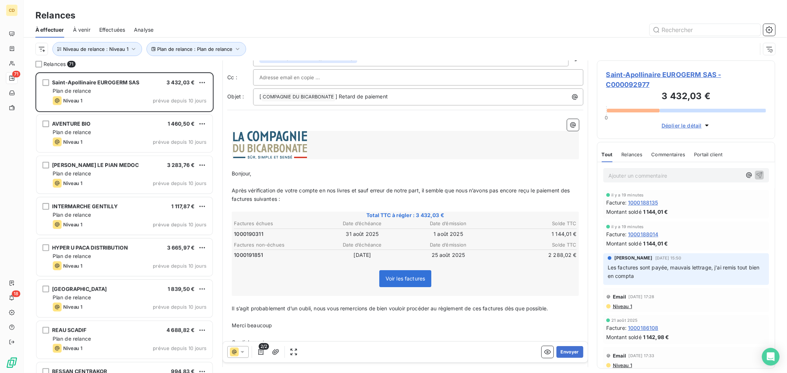
scroll to position [58, 0]
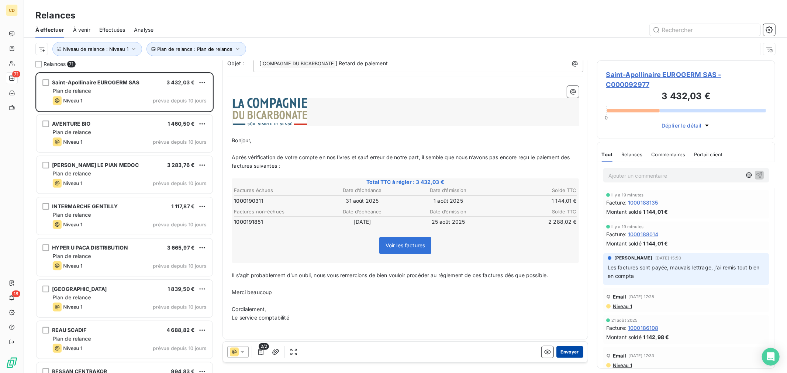
click at [563, 351] on button "Envoyer" at bounding box center [569, 352] width 27 height 12
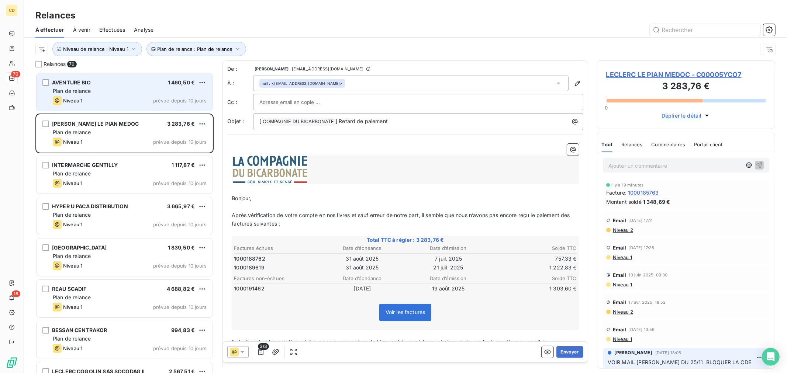
click at [69, 81] on span "AVENTURE BIO" at bounding box center [71, 82] width 39 height 6
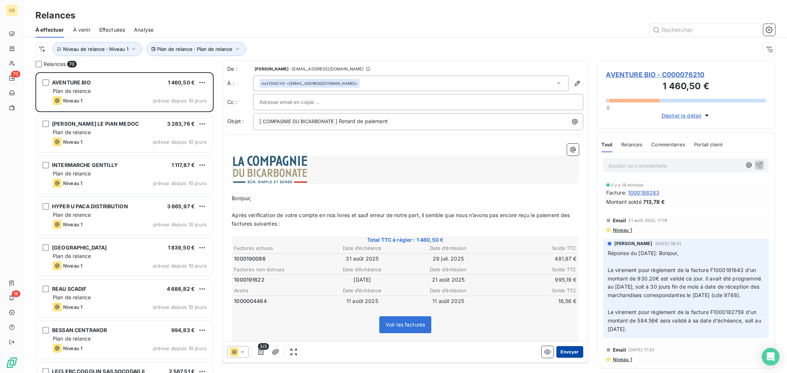
click at [559, 353] on button "Envoyer" at bounding box center [569, 352] width 27 height 12
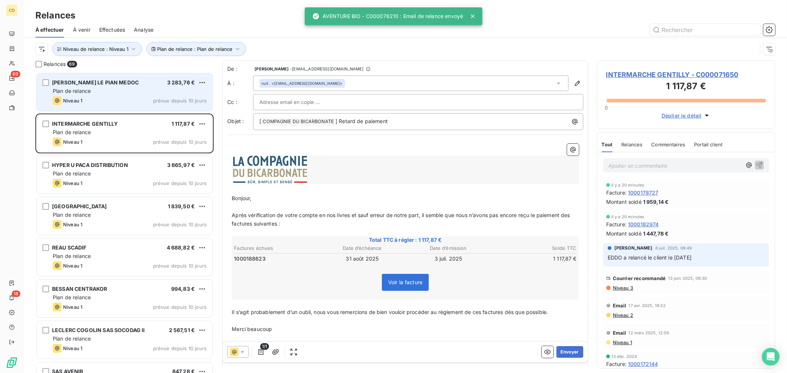
click at [114, 95] on div "LECLERC LE PIAN MEDOC 3 283,76 € Plan de relance Niveau 1 prévue depuis 10 jours" at bounding box center [125, 92] width 176 height 38
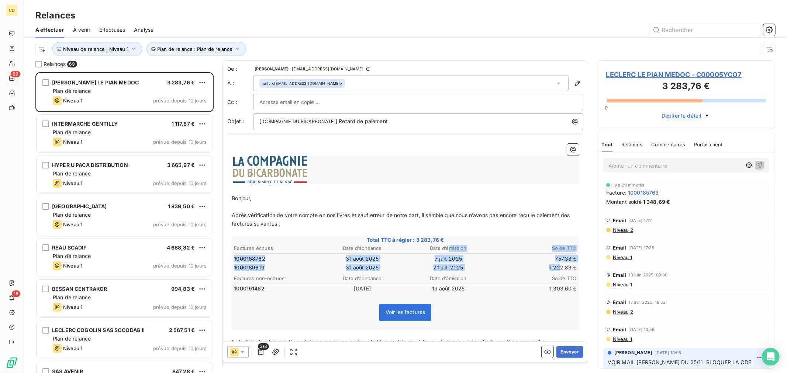
drag, startPoint x: 467, startPoint y: 252, endPoint x: 555, endPoint y: 268, distance: 89.6
click at [555, 268] on table "Factures échues Date d’échéance Date d’émission Solde TTC 1000188762 31 août 20…" at bounding box center [405, 258] width 345 height 29
click at [621, 230] on span "Niveau 2" at bounding box center [622, 230] width 21 height 6
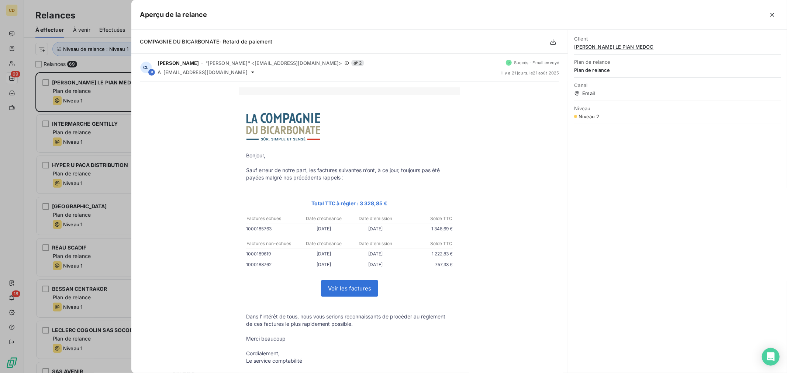
drag, startPoint x: 305, startPoint y: 253, endPoint x: 447, endPoint y: 266, distance: 142.6
click at [447, 266] on tbody "Bonjour, Sauf erreur de notre part, les factures suivantes n’ont, à ce jour, to…" at bounding box center [349, 242] width 221 height 274
drag, startPoint x: 303, startPoint y: 228, endPoint x: 459, endPoint y: 226, distance: 156.0
click at [459, 226] on div "Bonjour, Sauf erreur de notre part, les factures suivantes n’ont, à ce jour, to…" at bounding box center [349, 250] width 419 height 327
click at [287, 230] on p "1000185763" at bounding box center [272, 229] width 52 height 8
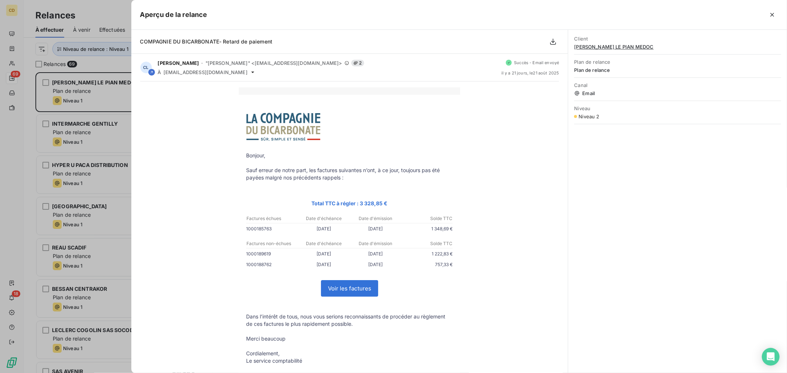
drag, startPoint x: 267, startPoint y: 240, endPoint x: 452, endPoint y: 270, distance: 187.9
click at [452, 270] on tbody "Bonjour, Sauf erreur de notre part, les factures suivantes n’ont, à ce jour, to…" at bounding box center [349, 242] width 221 height 274
click at [774, 15] on icon "button" at bounding box center [771, 14] width 7 height 7
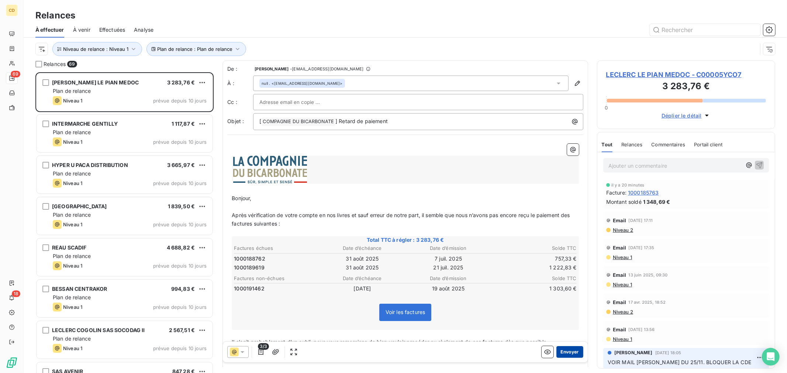
click at [565, 353] on button "Envoyer" at bounding box center [569, 352] width 27 height 12
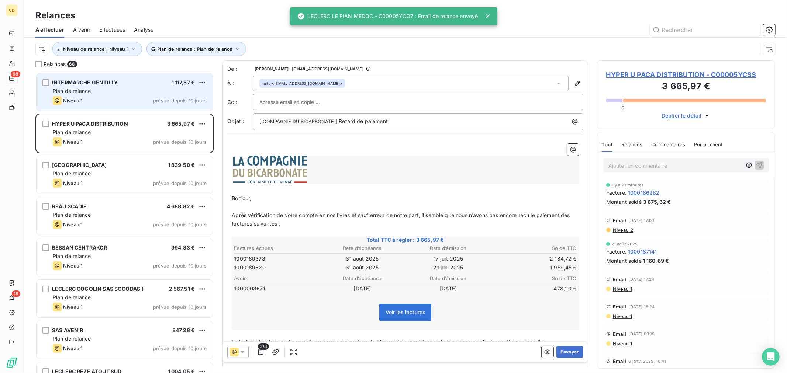
click at [134, 108] on div "INTERMARCHE GENTILLY 1 117,87 € Plan de relance Niveau 1 prévue depuis 10 jours" at bounding box center [125, 92] width 176 height 38
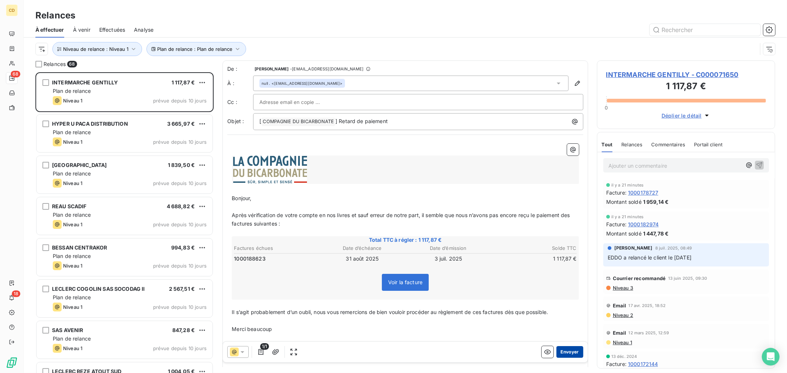
click at [563, 351] on button "Envoyer" at bounding box center [569, 352] width 27 height 12
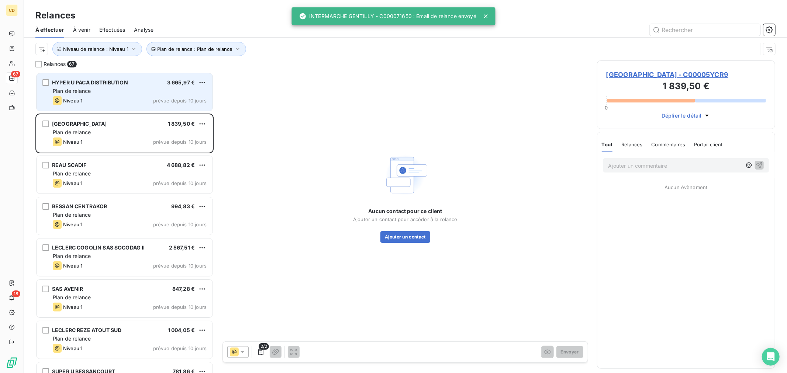
click at [104, 90] on div "Plan de relance" at bounding box center [130, 90] width 154 height 7
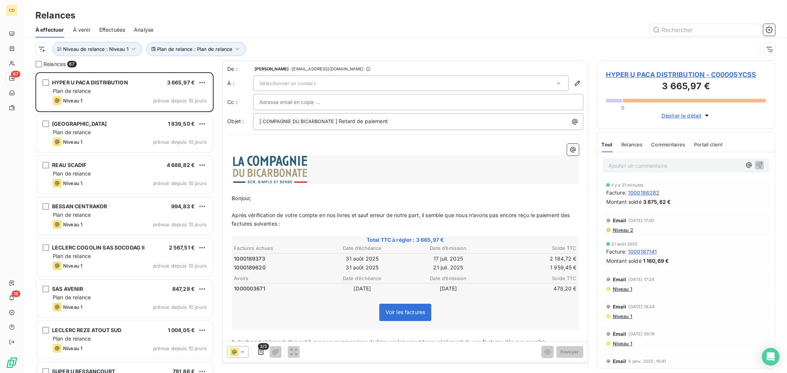
click at [265, 80] on span "Sélectionner un contact" at bounding box center [287, 83] width 56 height 6
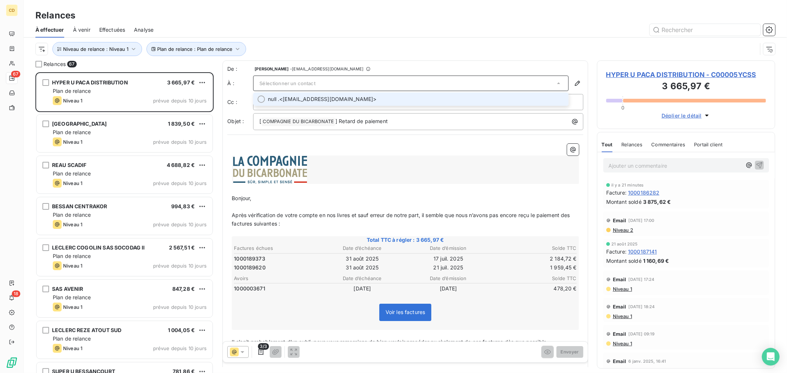
click at [289, 97] on span "null . <hyperu.lesarcs.administratif3@systeme-u.fr>" at bounding box center [416, 99] width 296 height 7
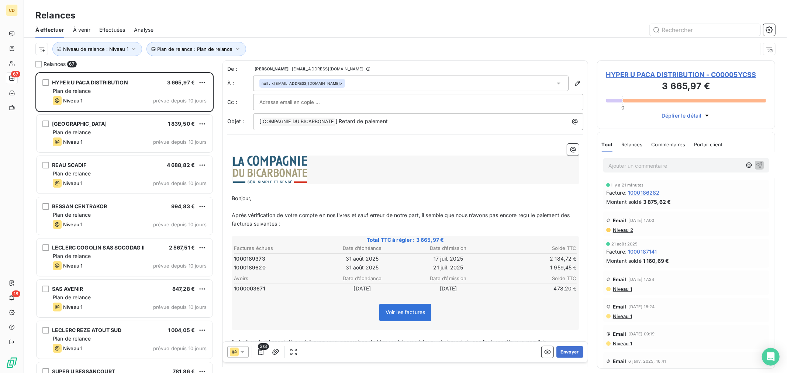
click at [280, 103] on input "text" at bounding box center [298, 102] width 79 height 11
click at [266, 103] on input "text" at bounding box center [418, 102] width 318 height 11
click at [330, 264] on td "31 août 2025" at bounding box center [361, 268] width 85 height 8
click at [558, 352] on button "Envoyer" at bounding box center [569, 352] width 27 height 12
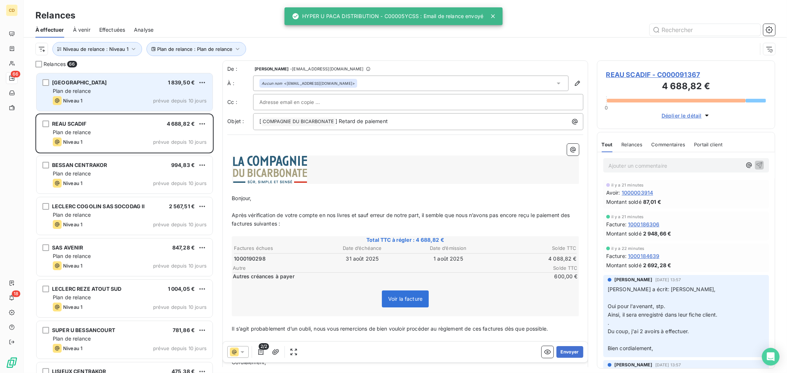
click at [104, 95] on div "CARREFOUR MARKET VILLEURBANNE 1 839,50 € Plan de relance Niveau 1 prévue depuis…" at bounding box center [125, 92] width 176 height 38
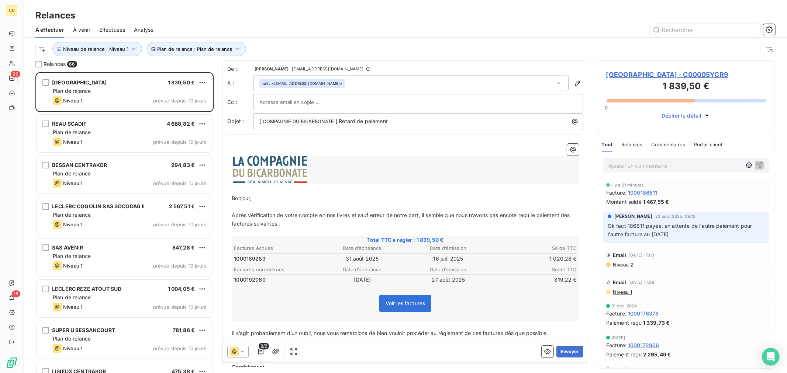
drag, startPoint x: 609, startPoint y: 245, endPoint x: 679, endPoint y: 242, distance: 69.4
click at [679, 237] on span "Ok fact 186611 payée, en attente de l'autre paiement pour l'autre facture au 31…" at bounding box center [680, 230] width 146 height 15
click at [561, 352] on button "Envoyer" at bounding box center [569, 352] width 27 height 12
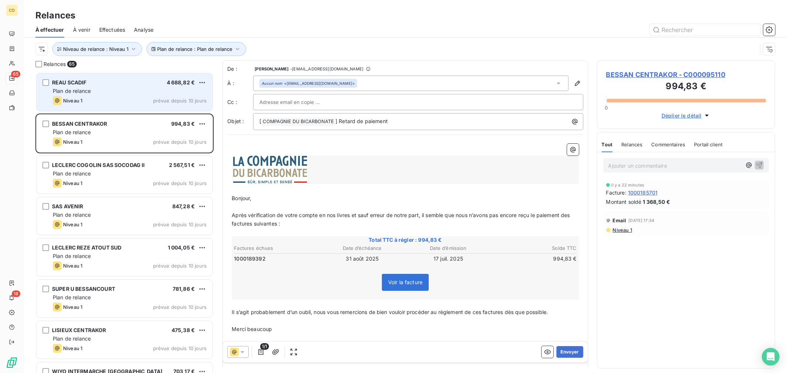
click at [98, 97] on div "Niveau 1 prévue depuis 10 jours" at bounding box center [130, 100] width 154 height 9
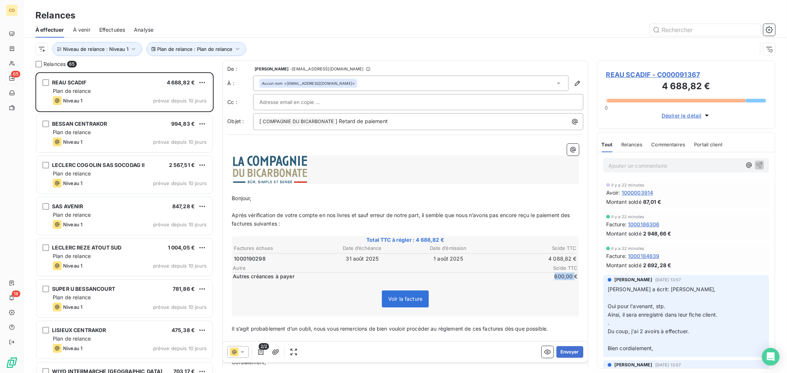
drag, startPoint x: 549, startPoint y: 277, endPoint x: 568, endPoint y: 278, distance: 19.6
click at [568, 278] on span "600,00 €" at bounding box center [555, 276] width 44 height 7
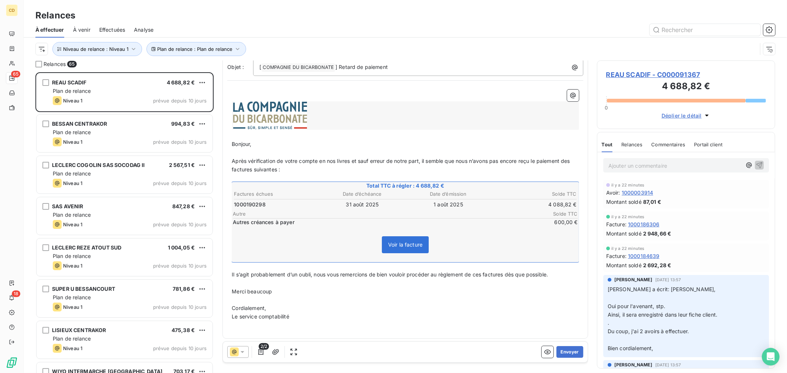
scroll to position [55, 0]
click at [264, 354] on icon "button" at bounding box center [260, 351] width 7 height 7
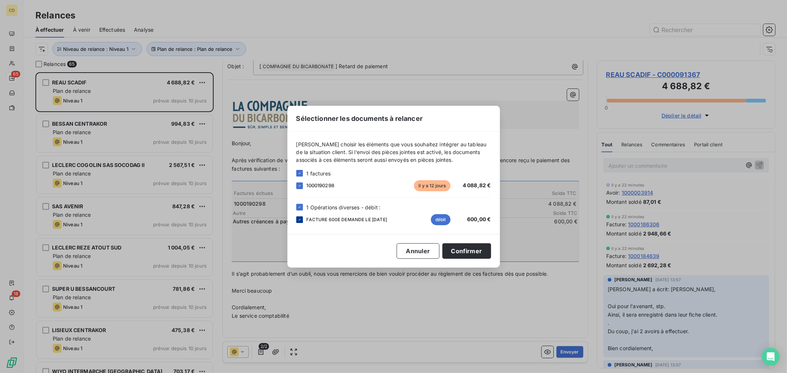
click at [298, 221] on icon at bounding box center [299, 220] width 4 height 4
click at [475, 253] on button "Confirmer" at bounding box center [466, 250] width 49 height 15
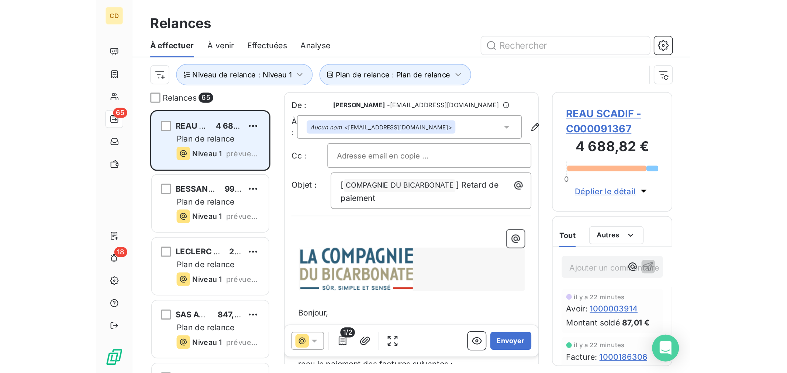
scroll to position [295, 172]
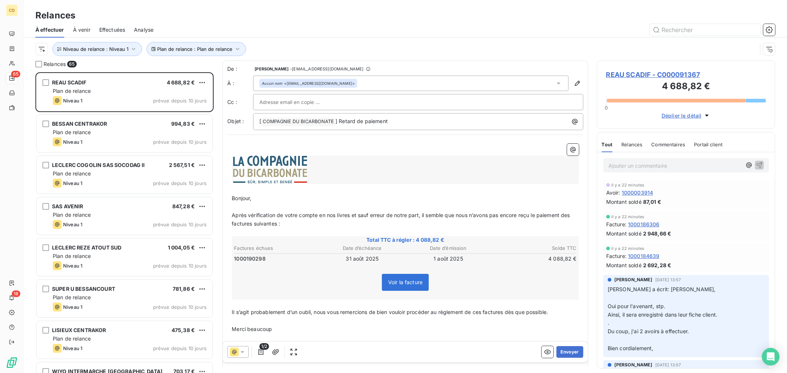
click at [282, 105] on input "text" at bounding box center [298, 102] width 79 height 11
click at [272, 106] on input "text" at bounding box center [418, 102] width 318 height 11
click at [370, 84] on div "Aucun nom <informatique@scadif.leclerc>" at bounding box center [410, 83] width 315 height 15
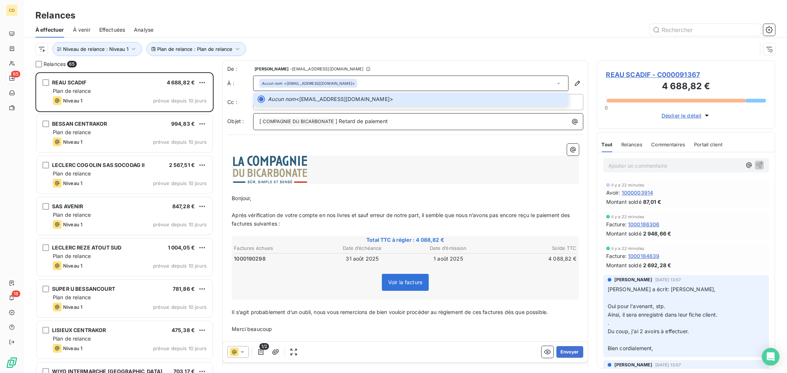
drag, startPoint x: 296, startPoint y: 122, endPoint x: 284, endPoint y: 108, distance: 18.6
click at [296, 123] on span "COMPAGNIE DU BICARBONATE ﻿" at bounding box center [297, 122] width 73 height 8
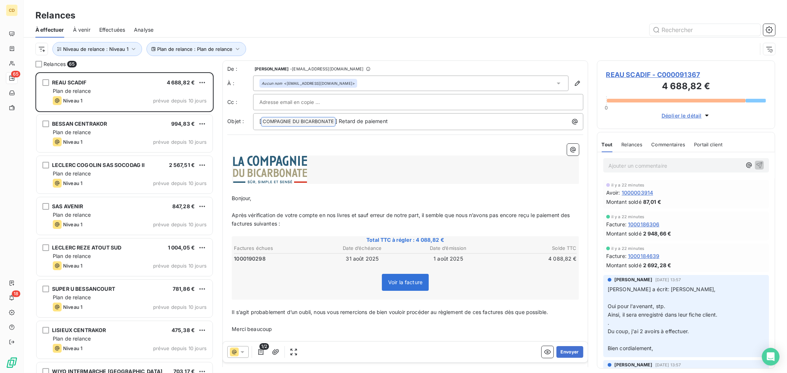
drag, startPoint x: 283, startPoint y: 104, endPoint x: 275, endPoint y: 102, distance: 8.2
click at [283, 104] on input "text" at bounding box center [298, 102] width 79 height 11
paste input "accueil@scadif.leclerc"
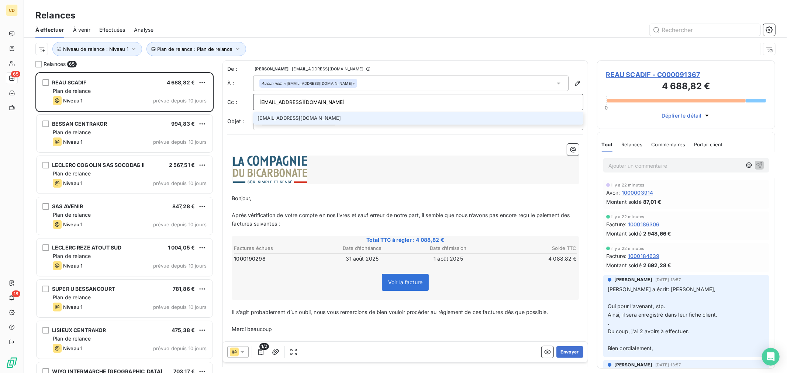
type input "accueil@scadif.leclerc"
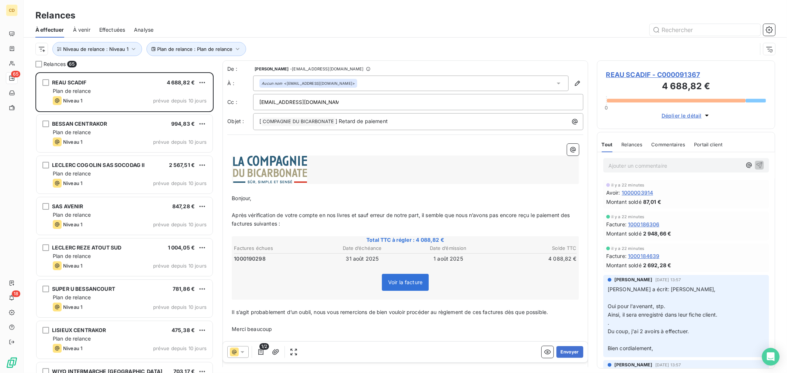
click at [259, 145] on p "﻿" at bounding box center [405, 148] width 347 height 8
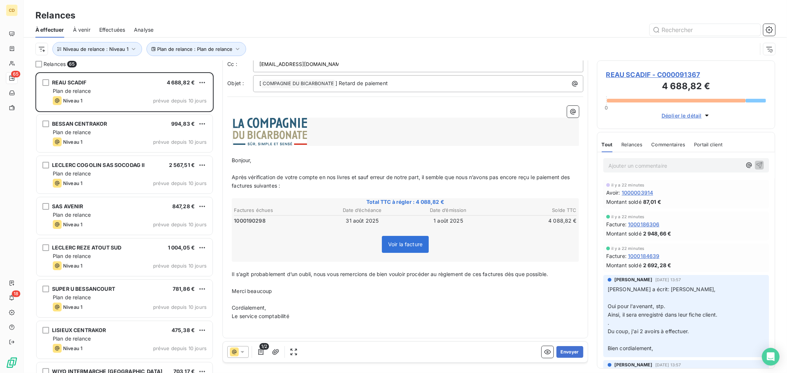
scroll to position [39, 0]
click at [562, 351] on button "Envoyer" at bounding box center [569, 352] width 27 height 12
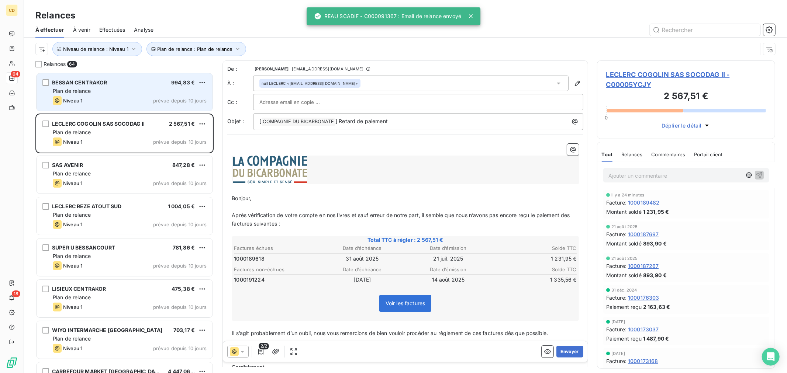
click at [100, 95] on div "BESSAN CENTRAKOR 994,83 € Plan de relance Niveau 1 prévue depuis 10 jours" at bounding box center [125, 92] width 176 height 38
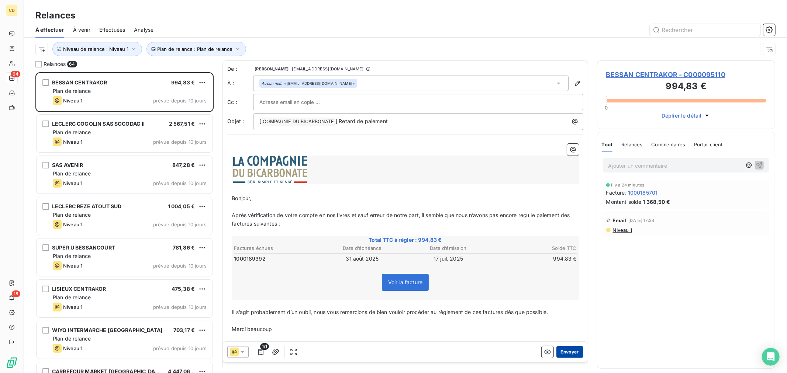
click at [561, 353] on button "Envoyer" at bounding box center [569, 352] width 27 height 12
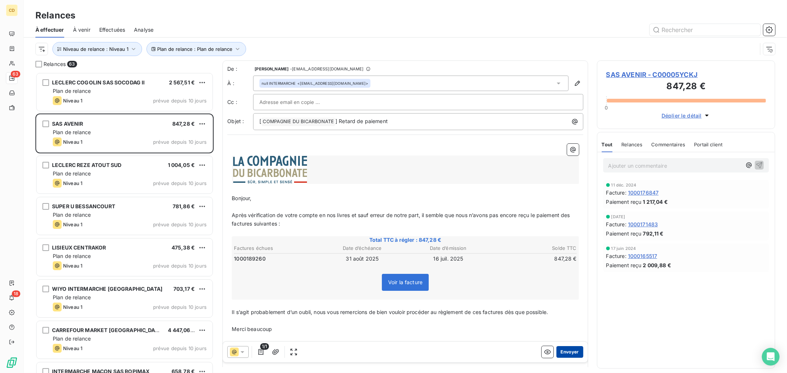
click at [558, 353] on button "Envoyer" at bounding box center [569, 352] width 27 height 12
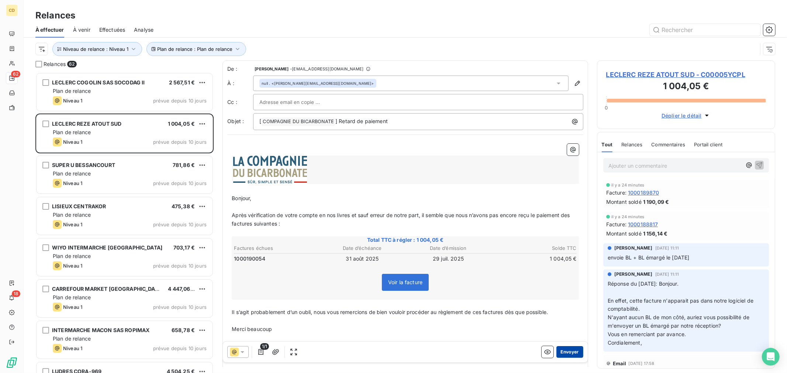
click at [562, 355] on button "Envoyer" at bounding box center [569, 352] width 27 height 12
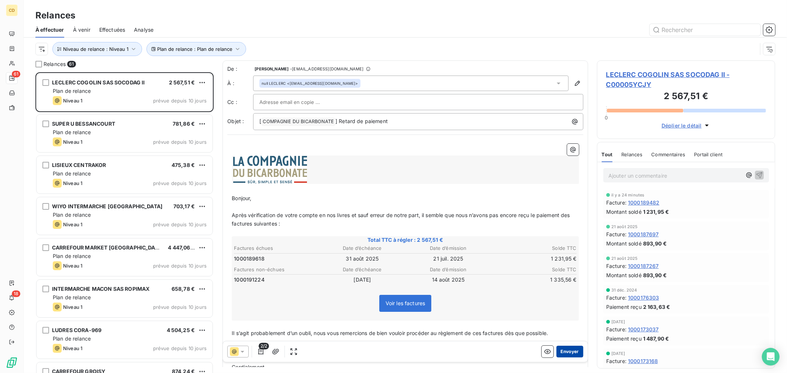
click at [560, 351] on button "Envoyer" at bounding box center [569, 352] width 27 height 12
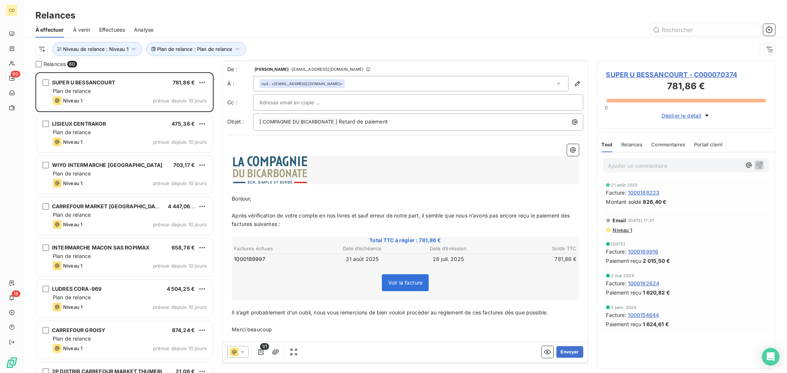
scroll to position [39, 0]
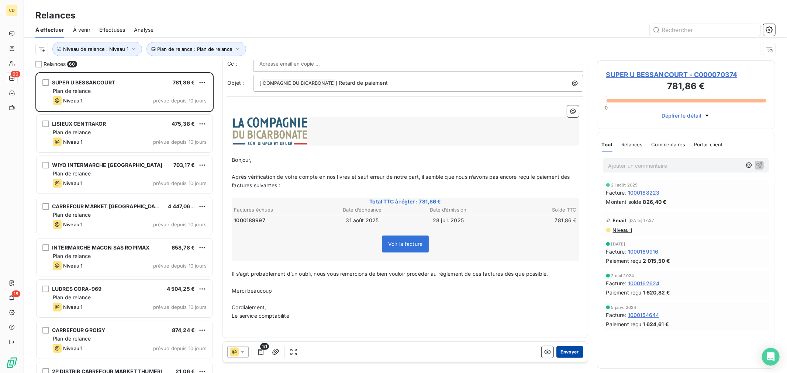
click at [561, 356] on button "Envoyer" at bounding box center [569, 352] width 27 height 12
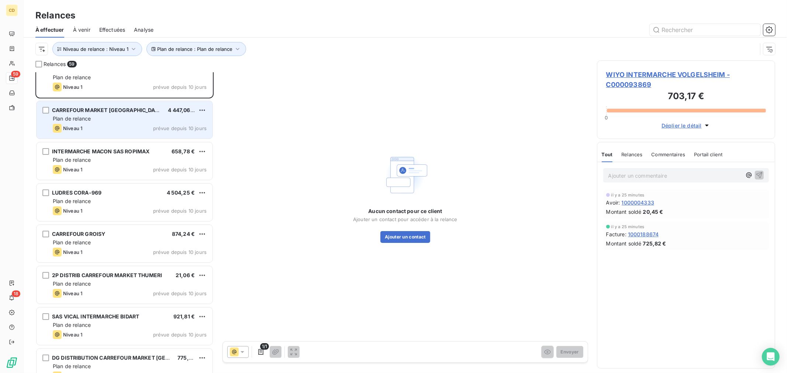
scroll to position [82, 0]
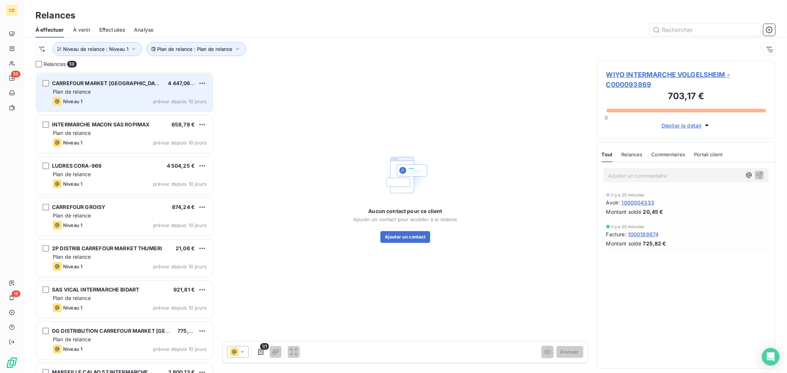
click at [112, 172] on div "Plan de relance" at bounding box center [130, 174] width 154 height 7
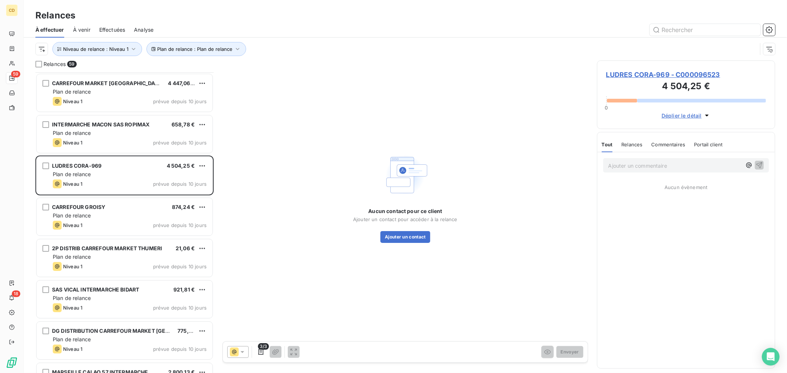
click at [625, 72] on span "LUDRES CORA-969 - C000096523" at bounding box center [686, 75] width 160 height 10
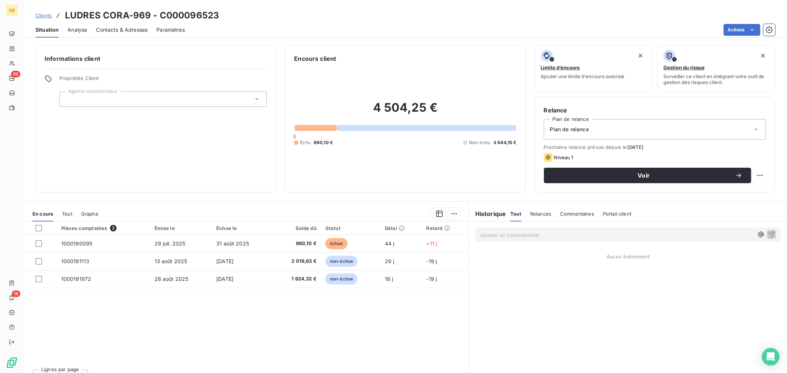
click at [600, 128] on div "Plan de relance" at bounding box center [655, 129] width 222 height 21
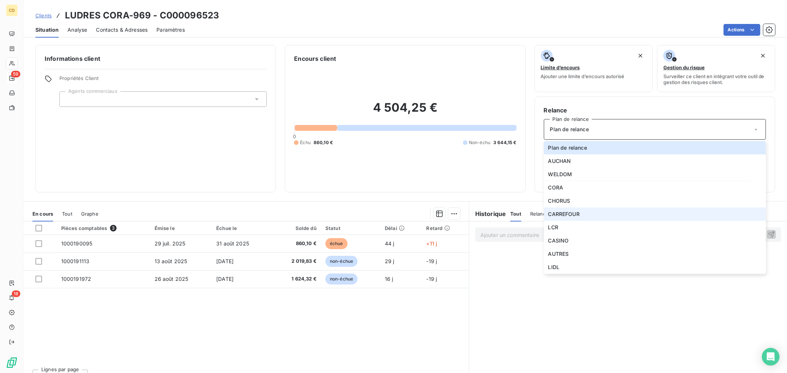
click at [557, 215] on span "CARREFOUR" at bounding box center [563, 214] width 31 height 7
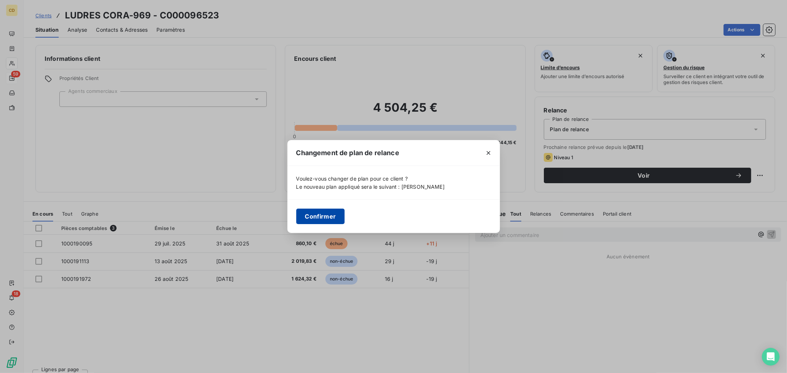
click at [325, 219] on button "Confirmer" at bounding box center [320, 216] width 49 height 15
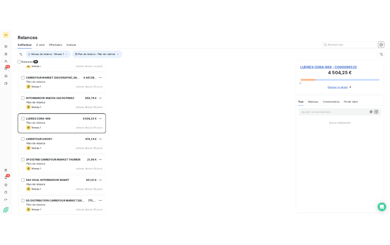
scroll to position [123, 0]
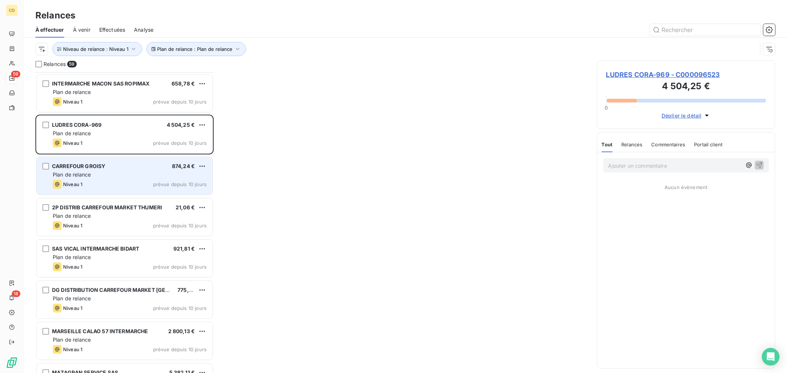
click at [112, 179] on div "CARREFOUR GROISY 874,24 € Plan de relance Niveau 1 prévue depuis 10 jours" at bounding box center [125, 176] width 176 height 38
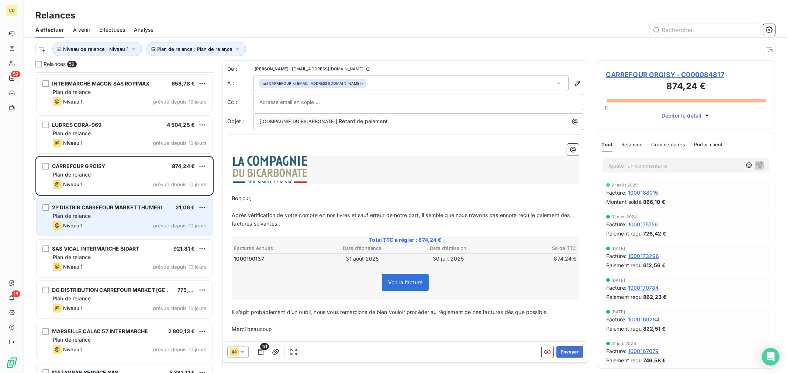
click at [119, 224] on div "Niveau 1 prévue depuis 10 jours" at bounding box center [130, 225] width 154 height 9
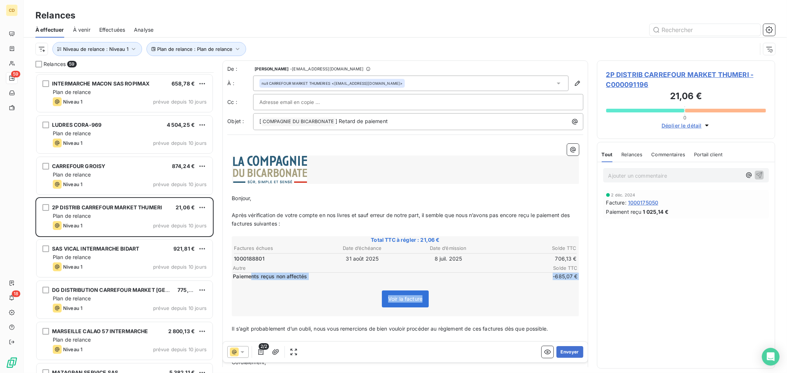
drag, startPoint x: 252, startPoint y: 275, endPoint x: 583, endPoint y: 274, distance: 330.4
click at [583, 274] on div "De : Charline LANDRE - compta.gestion@compagnie-bicarbonate.com À : null CARREF…" at bounding box center [404, 213] width 365 height 307
drag, startPoint x: 548, startPoint y: 257, endPoint x: 569, endPoint y: 280, distance: 31.6
click at [569, 280] on div "Total TTC à régler : 21,06 € Factures échues Date d’échéance Date d’émission So…" at bounding box center [405, 276] width 347 height 80
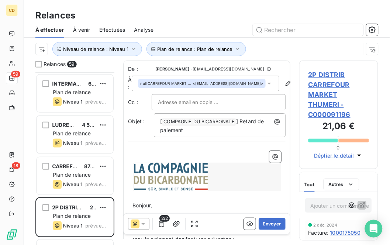
scroll to position [295, 172]
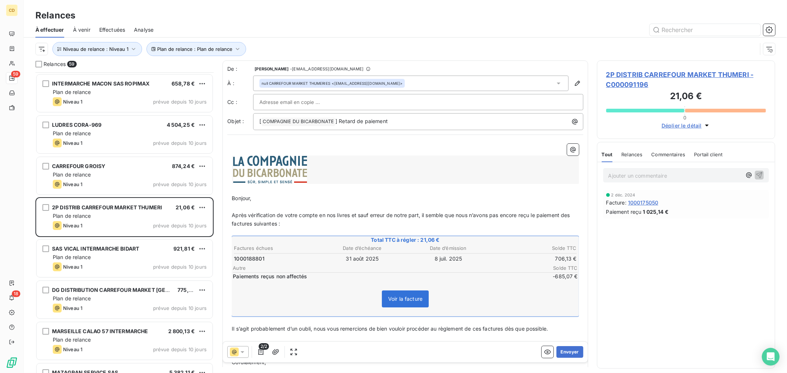
click at [631, 182] on div "Ajouter un commentaire ﻿" at bounding box center [686, 175] width 166 height 14
click at [630, 180] on p "Ajouter un commentaire ﻿" at bounding box center [674, 175] width 133 height 9
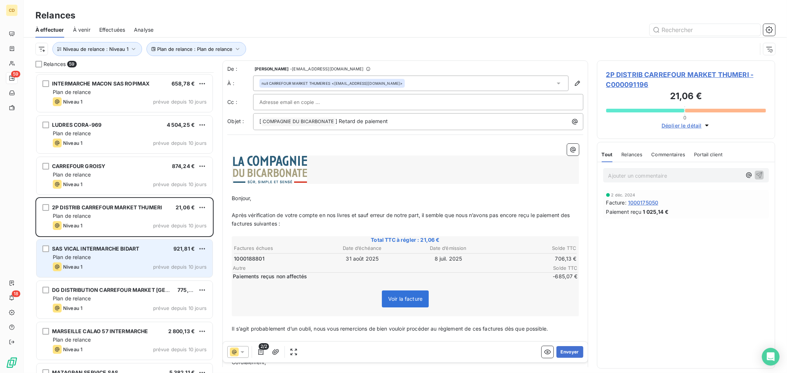
click at [145, 260] on div "Plan de relance" at bounding box center [130, 257] width 154 height 7
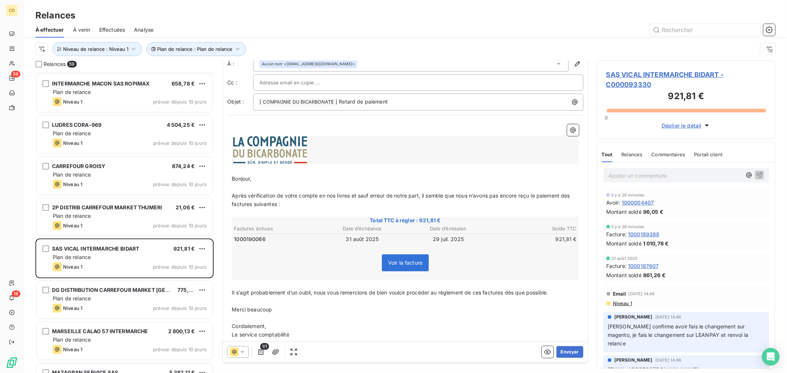
scroll to position [39, 0]
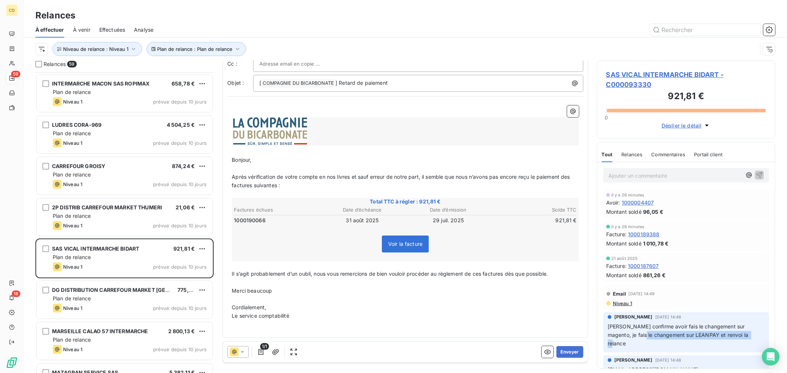
drag, startPoint x: 628, startPoint y: 337, endPoint x: 749, endPoint y: 336, distance: 120.2
click at [749, 336] on p "aurélie confirme avoir fais le changement sur magento, je fais le changement su…" at bounding box center [685, 335] width 157 height 25
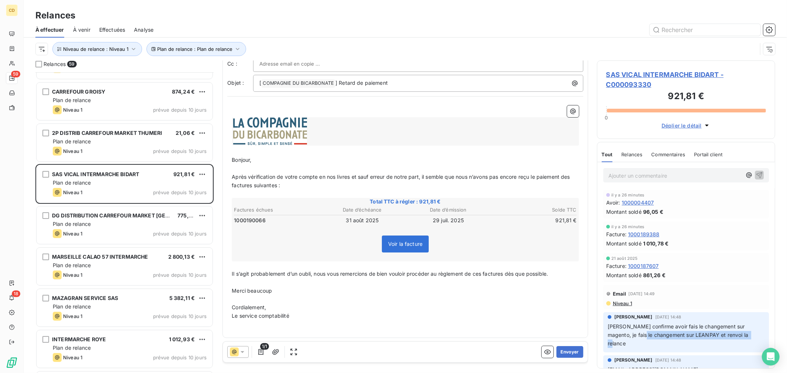
scroll to position [205, 0]
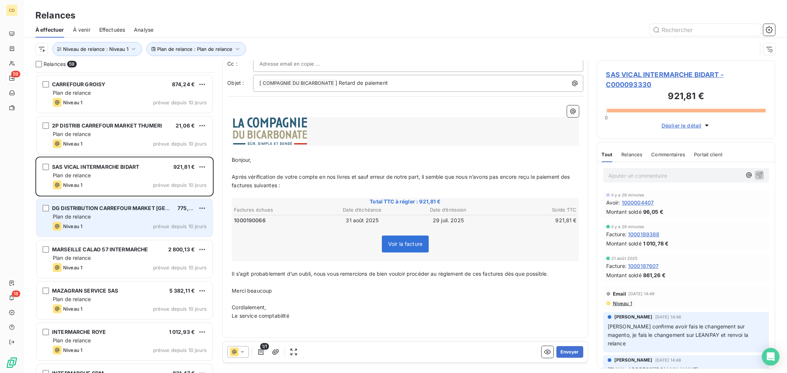
click at [120, 216] on div "Plan de relance" at bounding box center [130, 216] width 154 height 7
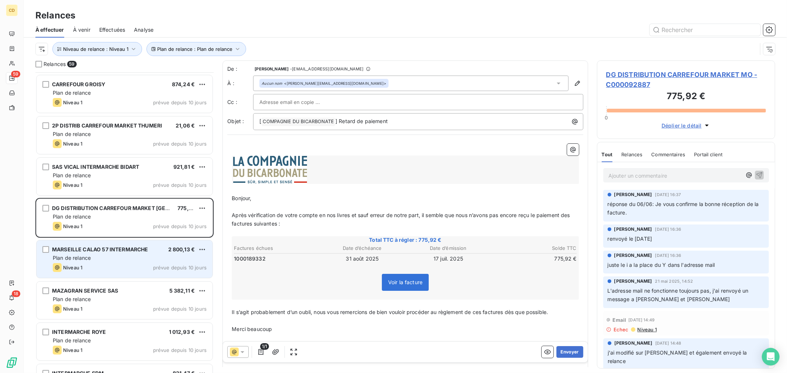
click at [133, 264] on div "Niveau 1 prévue depuis 10 jours" at bounding box center [130, 267] width 154 height 9
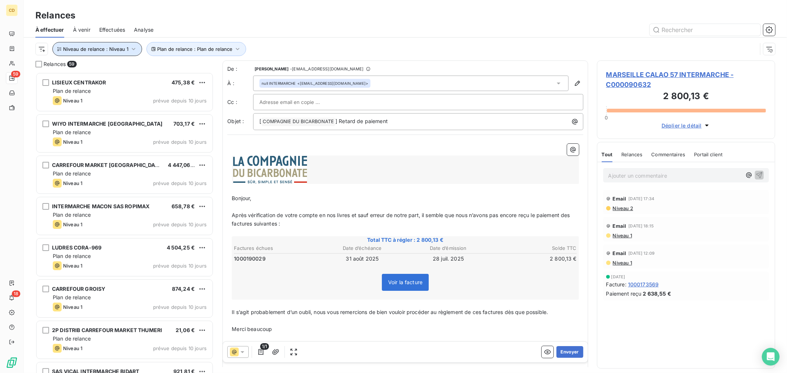
click at [116, 47] on span "Niveau de relance : Niveau 1" at bounding box center [95, 49] width 65 height 6
click at [176, 69] on span "Niveau 1" at bounding box center [169, 68] width 21 height 7
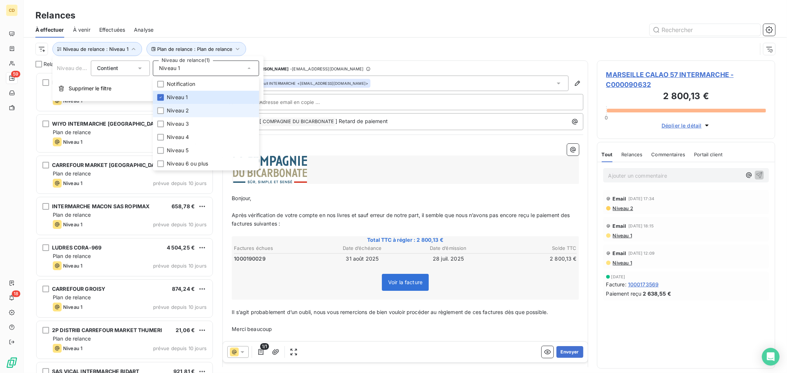
click at [171, 109] on span "Niveau 2" at bounding box center [178, 110] width 22 height 7
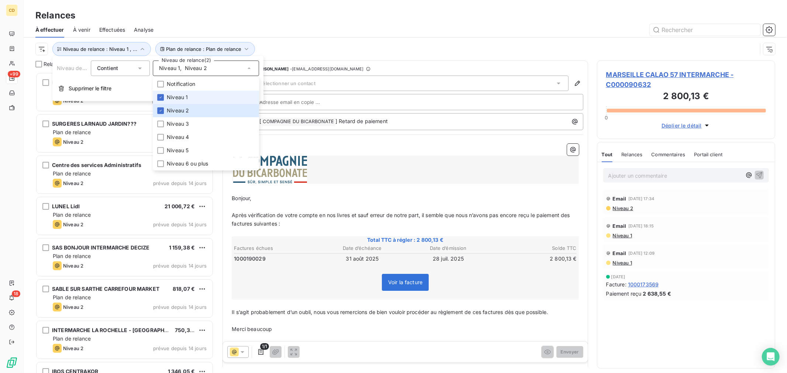
scroll to position [295, 172]
click at [171, 94] on span "Niveau 1" at bounding box center [177, 97] width 21 height 7
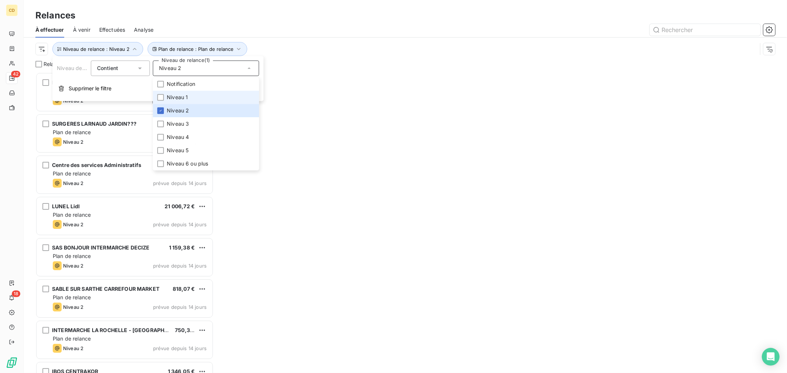
scroll to position [295, 172]
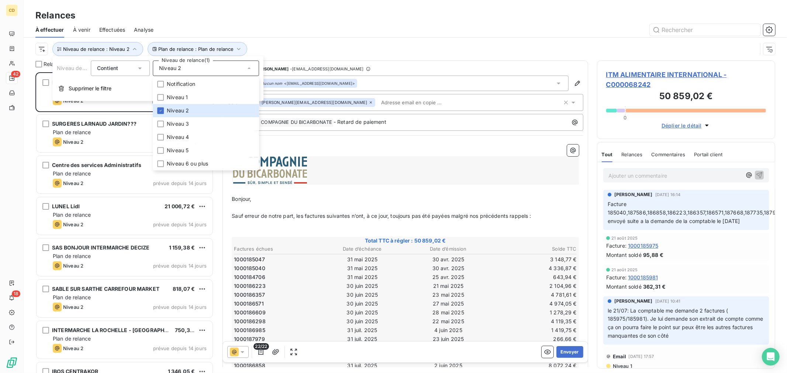
click at [314, 15] on div "Relances" at bounding box center [405, 15] width 763 height 13
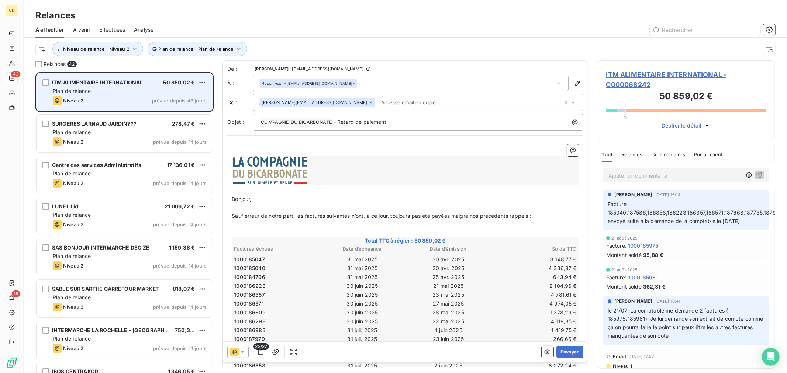
click at [112, 94] on div "Plan de relance" at bounding box center [130, 90] width 154 height 7
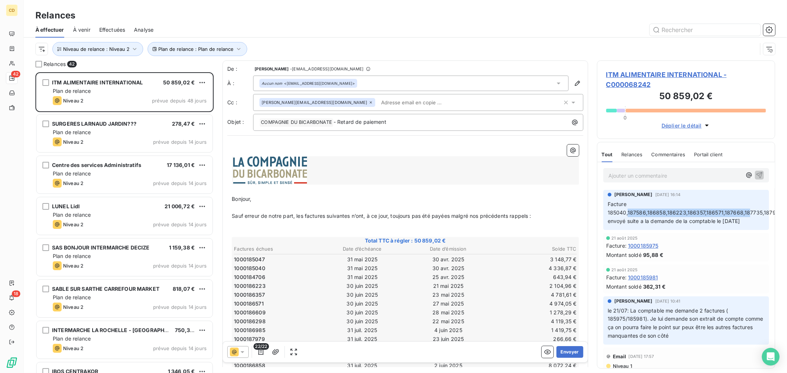
drag, startPoint x: 626, startPoint y: 211, endPoint x: 745, endPoint y: 216, distance: 119.2
click at [745, 216] on p "Facture 185040,187586,186858,186223,186357,186571,187668,187735,187979 envoyé s…" at bounding box center [694, 212] width 174 height 25
drag, startPoint x: 626, startPoint y: 222, endPoint x: 754, endPoint y: 222, distance: 128.0
click at [754, 222] on p "Facture 185040,187586,186858,186223,186357,186571,187668,187735,187979 envoyé s…" at bounding box center [694, 212] width 174 height 25
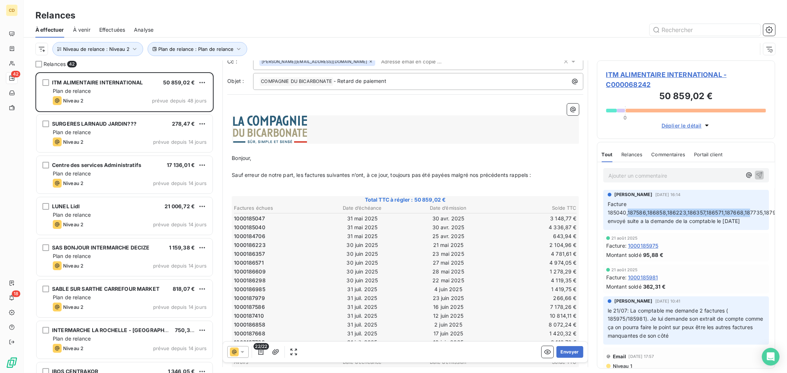
scroll to position [82, 0]
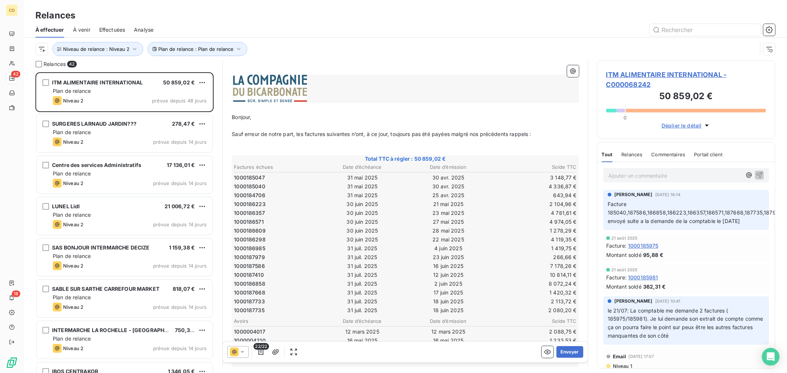
click at [713, 213] on span "Facture 185040,187586,186858,186223,186357,186571,187668,187735,187979 envoyé s…" at bounding box center [695, 212] width 176 height 23
drag, startPoint x: 762, startPoint y: 213, endPoint x: 786, endPoint y: 209, distance: 24.3
click at [786, 209] on div "Relances 42 ITM ALIMENTAIRE INTERNATIONAL 50 859,02 € Plan de relance Niveau 2 …" at bounding box center [405, 216] width 763 height 313
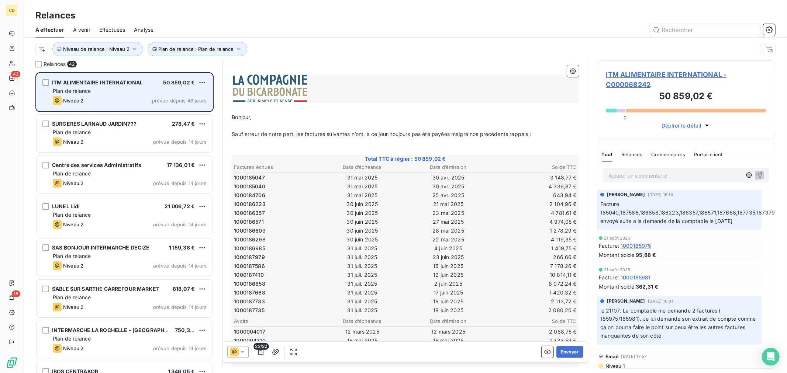
click at [86, 90] on span "Plan de relance" at bounding box center [72, 91] width 38 height 6
click at [105, 94] on div "Plan de relance" at bounding box center [130, 90] width 154 height 7
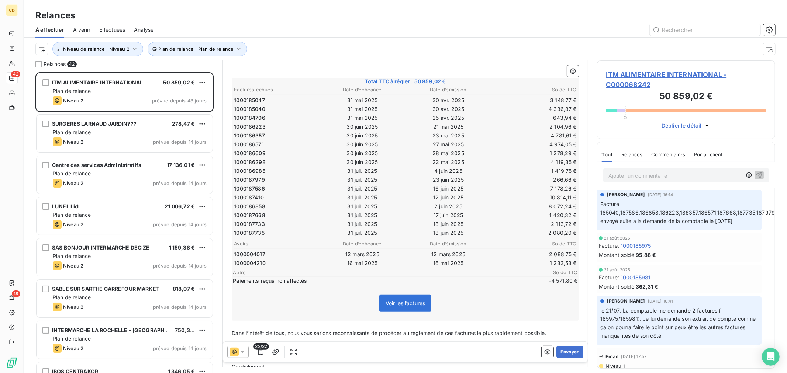
scroll to position [164, 0]
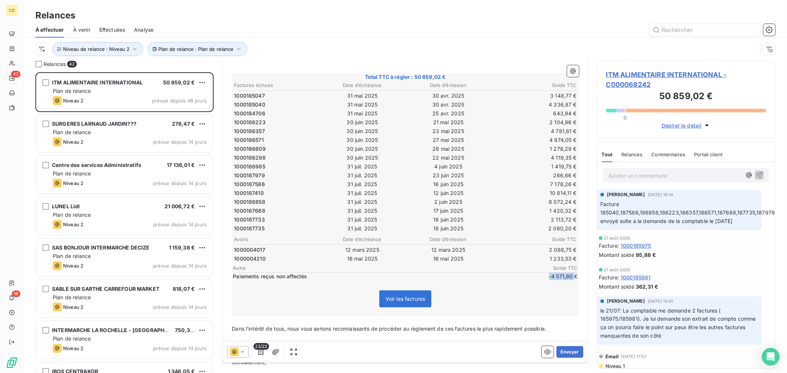
drag, startPoint x: 538, startPoint y: 268, endPoint x: 568, endPoint y: 268, distance: 30.6
click at [568, 273] on span "-4 571,80 €" at bounding box center [555, 276] width 44 height 7
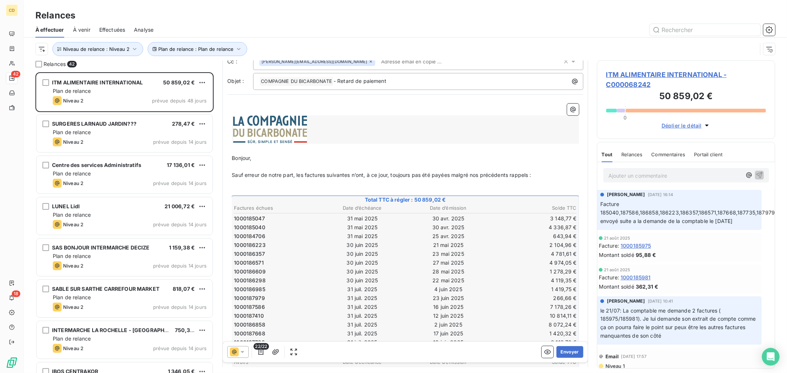
scroll to position [0, 0]
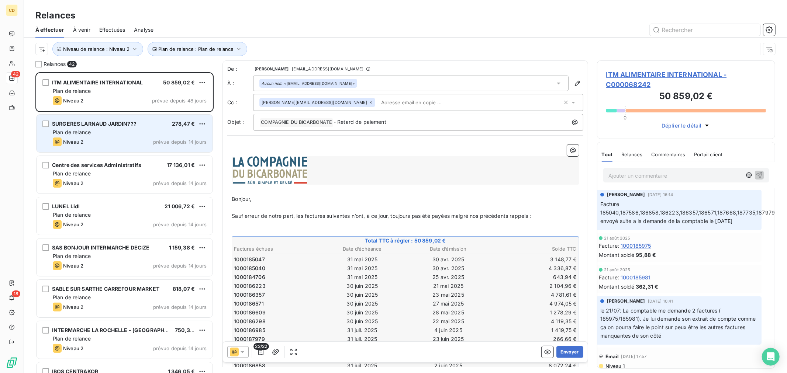
click at [131, 135] on div "Plan de relance" at bounding box center [130, 132] width 154 height 7
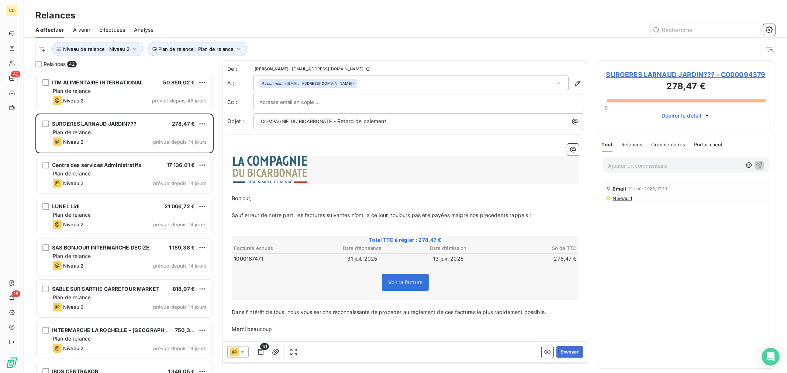
click at [242, 353] on icon at bounding box center [242, 351] width 7 height 7
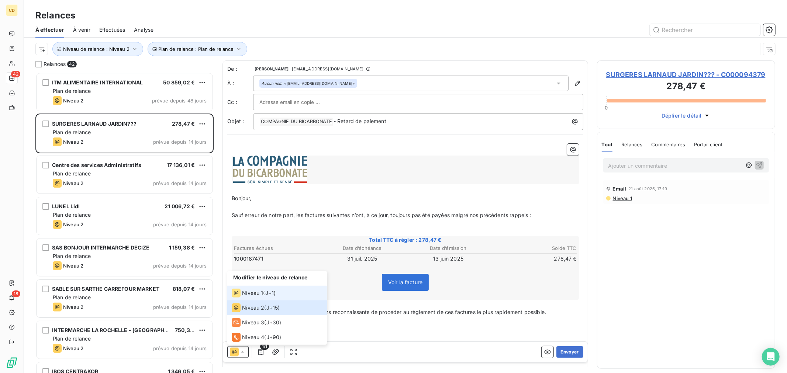
click at [249, 294] on span "Niveau 1" at bounding box center [252, 292] width 21 height 7
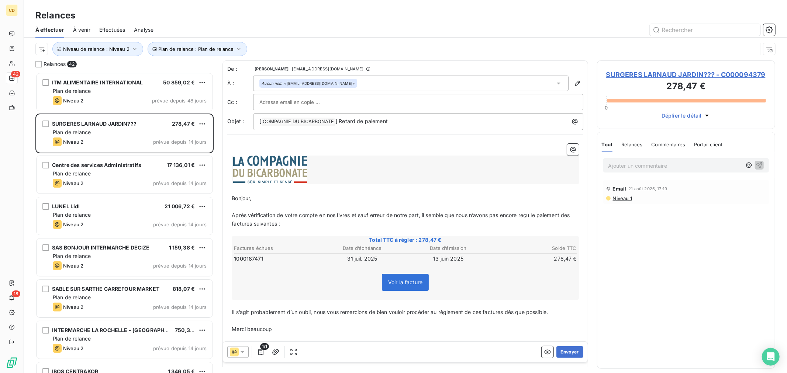
click at [242, 353] on icon at bounding box center [242, 351] width 7 height 7
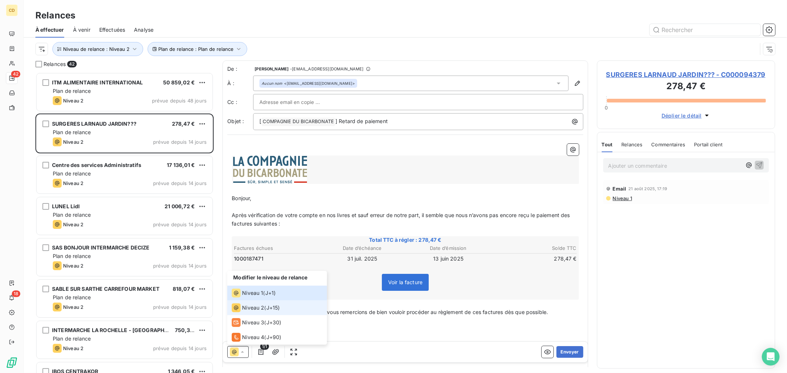
click at [259, 309] on span "Niveau 2" at bounding box center [253, 307] width 22 height 7
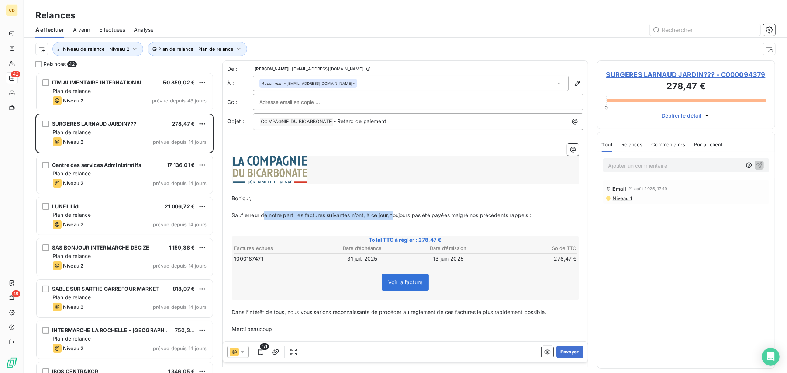
drag, startPoint x: 263, startPoint y: 215, endPoint x: 393, endPoint y: 212, distance: 130.2
click at [393, 212] on p "Sauf erreur de notre part, les factures suivantes n’ont, à ce jour, toujours pa…" at bounding box center [405, 215] width 347 height 8
click at [470, 333] on p "﻿" at bounding box center [405, 337] width 347 height 8
click at [568, 349] on button "Envoyer" at bounding box center [569, 352] width 27 height 12
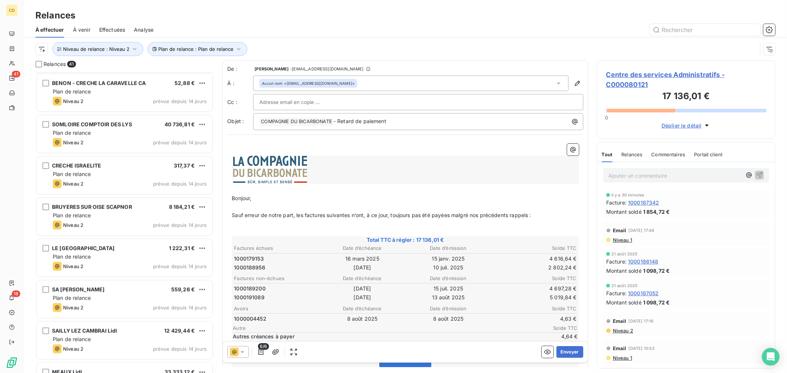
scroll to position [1107, 0]
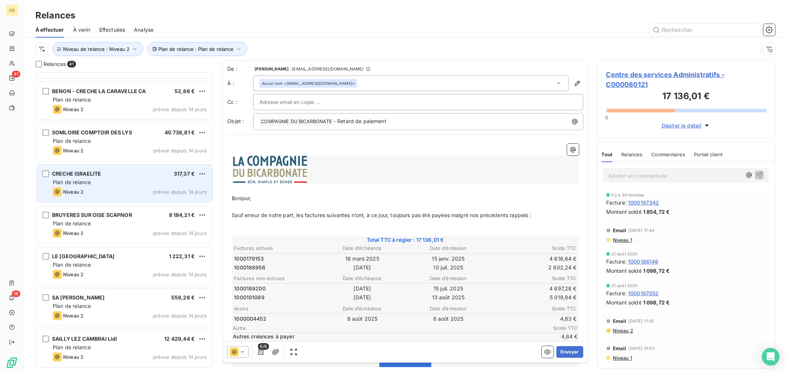
click at [111, 186] on div "Plan de relance" at bounding box center [130, 182] width 154 height 7
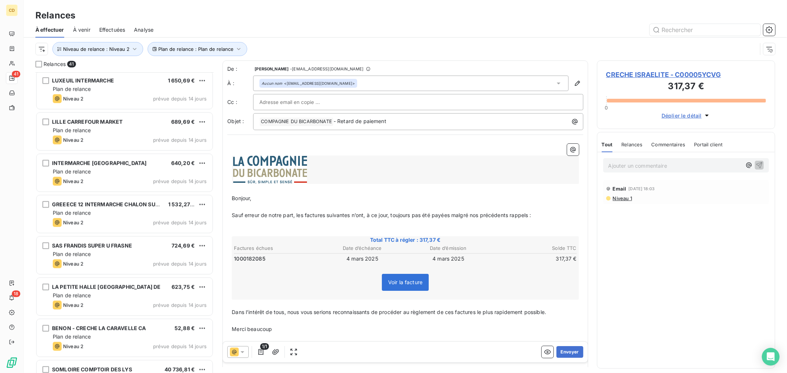
scroll to position [778, 0]
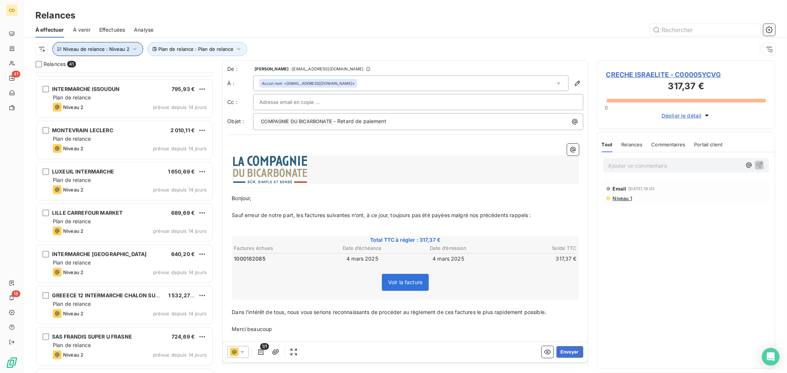
click at [120, 49] on span "Niveau de relance : Niveau 2" at bounding box center [96, 49] width 66 height 6
click at [170, 69] on span "Niveau 2" at bounding box center [170, 68] width 22 height 7
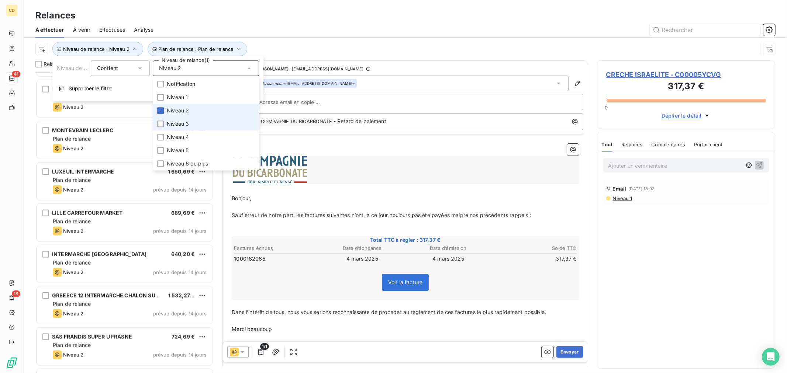
drag, startPoint x: 180, startPoint y: 124, endPoint x: 164, endPoint y: 115, distance: 18.0
click at [175, 124] on span "Niveau 3" at bounding box center [178, 123] width 22 height 7
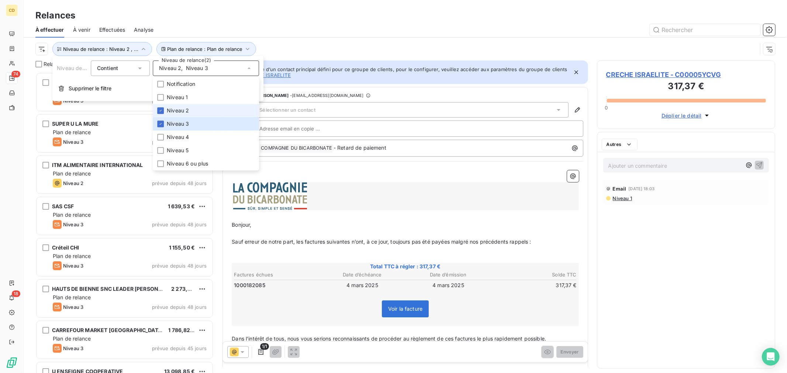
scroll to position [295, 172]
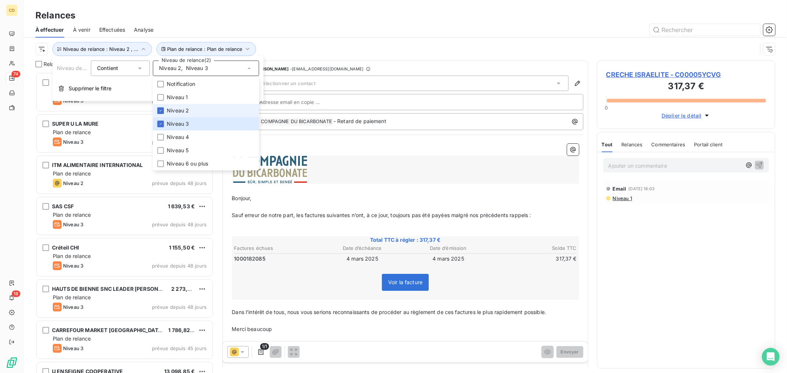
click at [172, 110] on span "Niveau 2" at bounding box center [178, 110] width 22 height 7
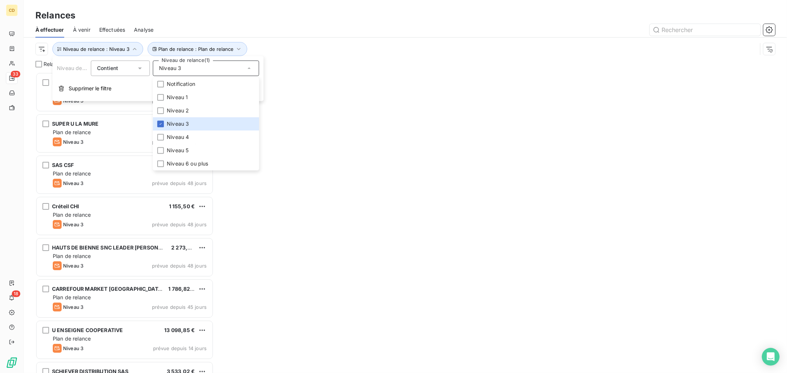
scroll to position [295, 172]
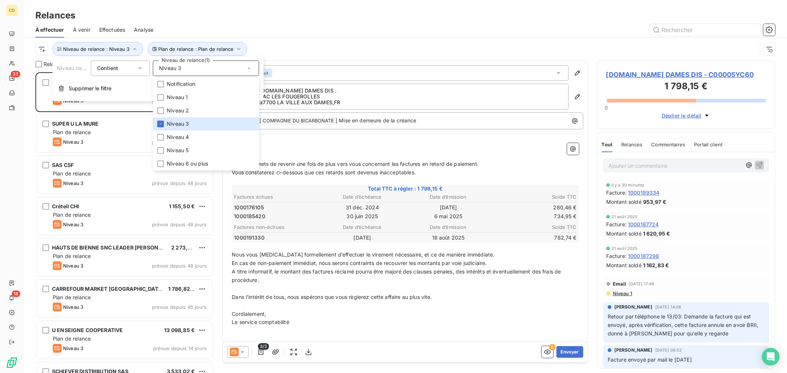
click at [187, 11] on div "Relances" at bounding box center [405, 15] width 763 height 13
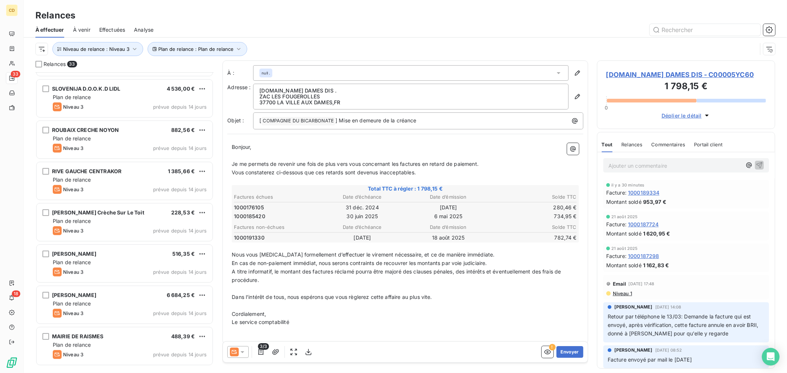
scroll to position [0, 0]
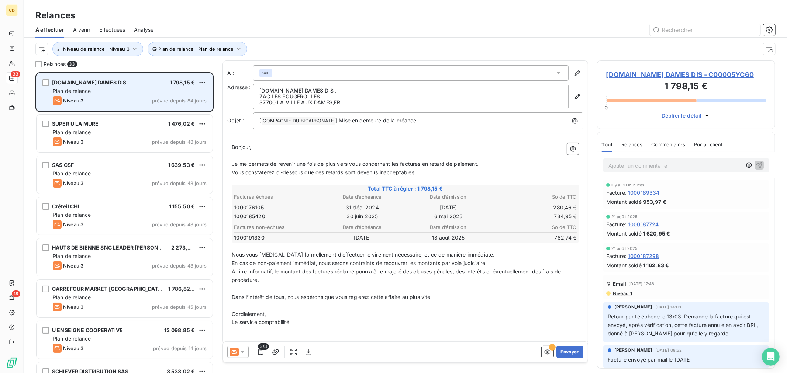
click at [131, 87] on div "Plan de relance" at bounding box center [130, 90] width 154 height 7
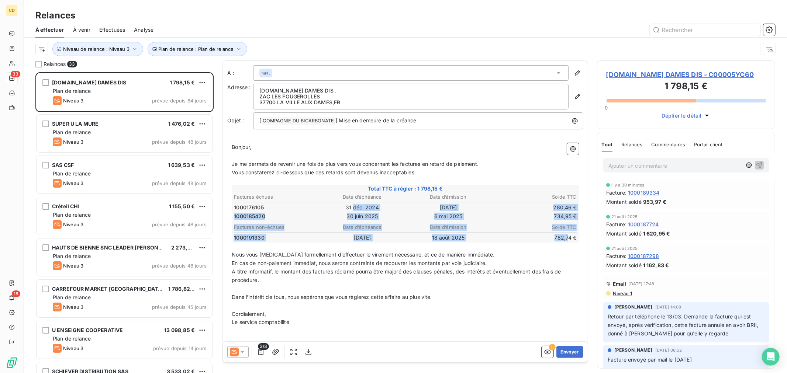
drag, startPoint x: 350, startPoint y: 209, endPoint x: 562, endPoint y: 234, distance: 214.2
click at [562, 234] on div "Factures échues Date d’échéance Date d’émission Solde TTC 1000176105 31 déc. 20…" at bounding box center [405, 218] width 345 height 50
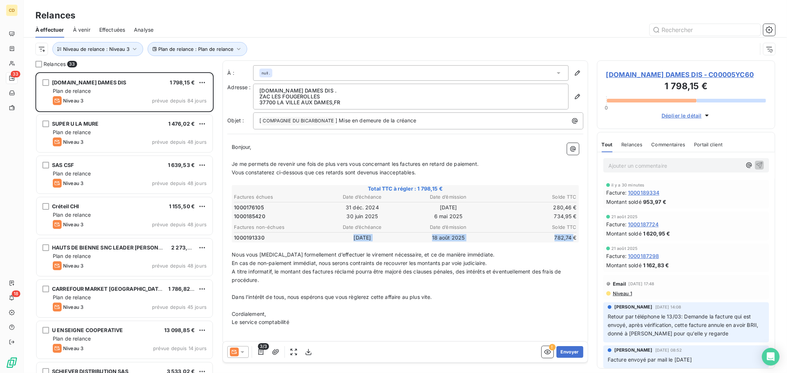
drag, startPoint x: 342, startPoint y: 236, endPoint x: 568, endPoint y: 234, distance: 226.4
click at [568, 234] on tr "1000191330 30 sept. 2025 18 août 2025 782,74 €" at bounding box center [404, 238] width 343 height 8
drag, startPoint x: 429, startPoint y: 207, endPoint x: 510, endPoint y: 211, distance: 81.3
click at [510, 211] on tbody "1000176105 31 déc. 2024 13 nov. 2024 280,46 € 1000185420 30 juin 2025 6 mai 202…" at bounding box center [404, 211] width 343 height 19
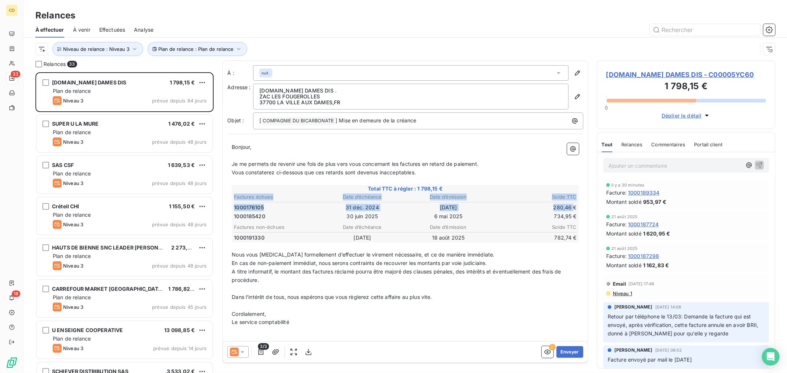
drag, startPoint x: 568, startPoint y: 205, endPoint x: 232, endPoint y: 208, distance: 336.3
click at [232, 208] on div "Total TTC à régler : 1 798,15 € Factures échues Date d’échéance Date d’émission…" at bounding box center [405, 213] width 347 height 57
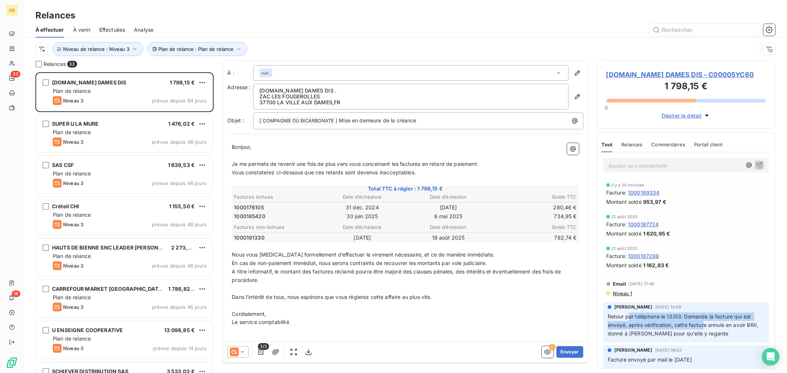
drag, startPoint x: 629, startPoint y: 316, endPoint x: 704, endPoint y: 333, distance: 77.0
click at [705, 330] on span "Retour par téléphone le 13/03: Demande la facture qui est envoyé, après vérific…" at bounding box center [683, 324] width 152 height 23
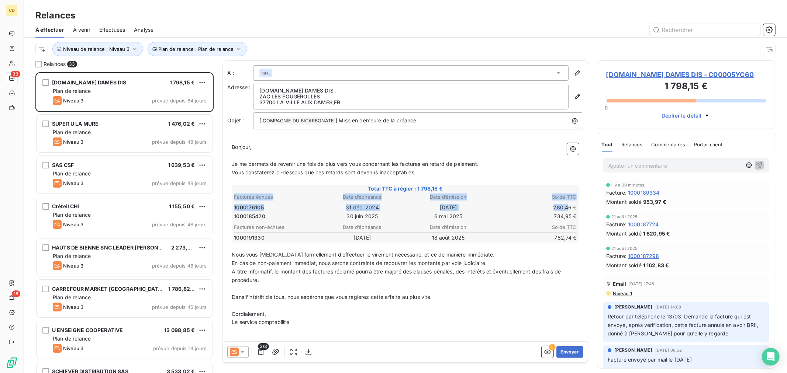
drag, startPoint x: 561, startPoint y: 204, endPoint x: 232, endPoint y: 209, distance: 329.7
click at [232, 209] on div "Total TTC à régler : 1 798,15 € Factures échues Date d’échéance Date d’émission…" at bounding box center [405, 213] width 347 height 57
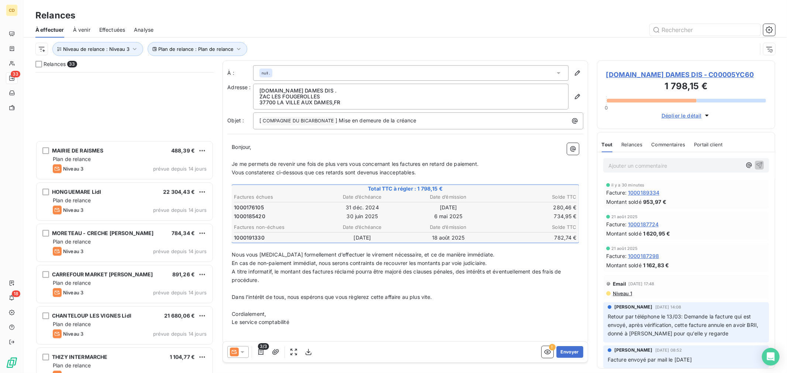
scroll to position [738, 0]
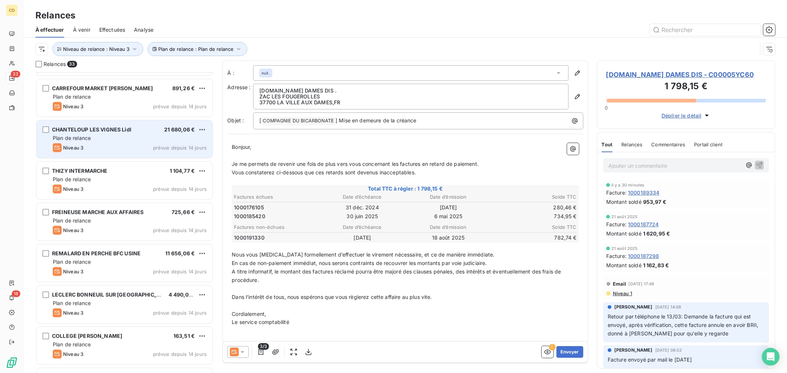
click at [134, 139] on div "Plan de relance" at bounding box center [130, 138] width 154 height 7
